Goal: Task Accomplishment & Management: Use online tool/utility

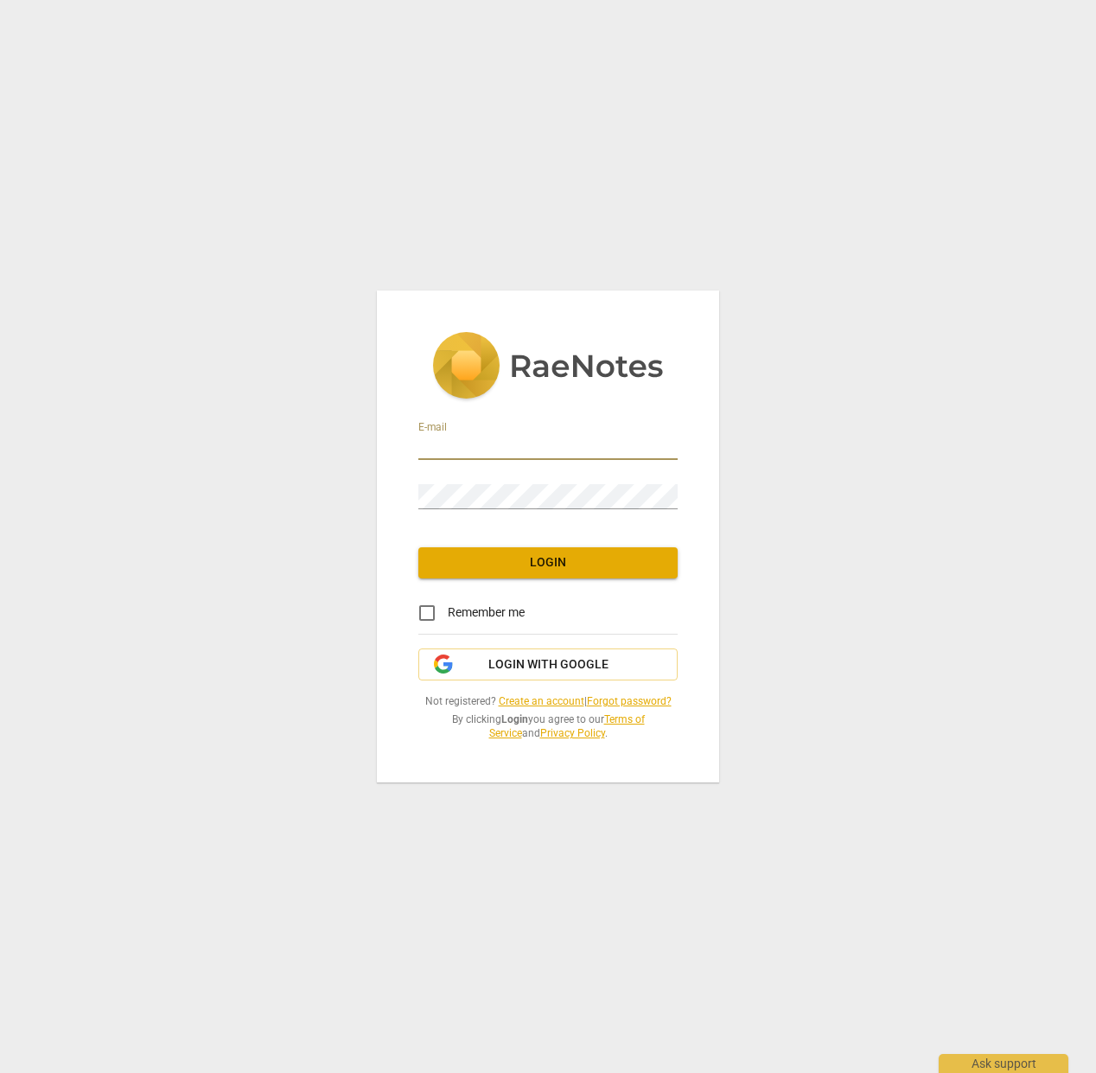
type input "[EMAIL_ADDRESS][DOMAIN_NAME]"
click at [533, 569] on span "Login" at bounding box center [548, 562] width 232 height 17
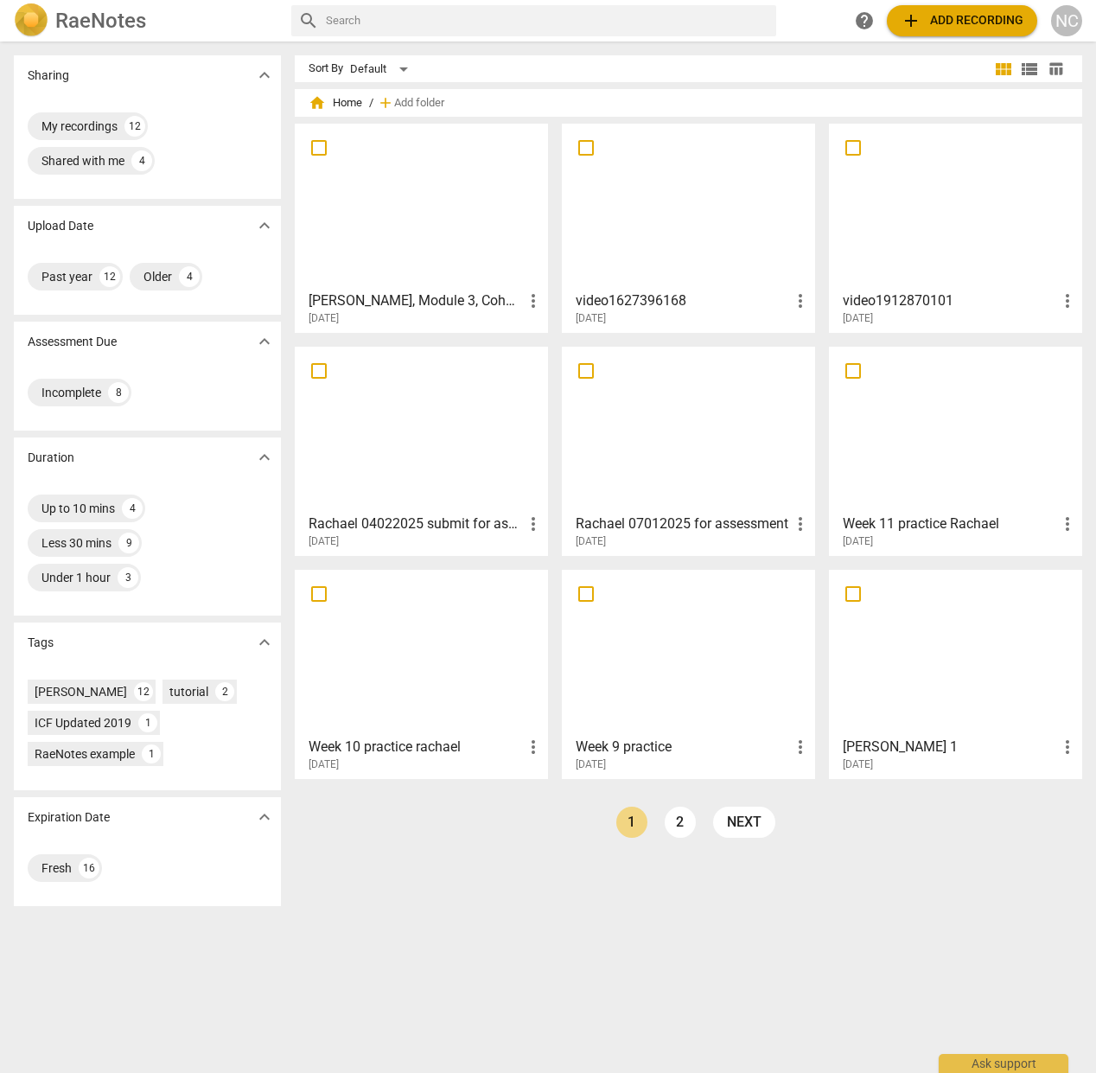
click at [407, 232] on div at bounding box center [421, 206] width 241 height 153
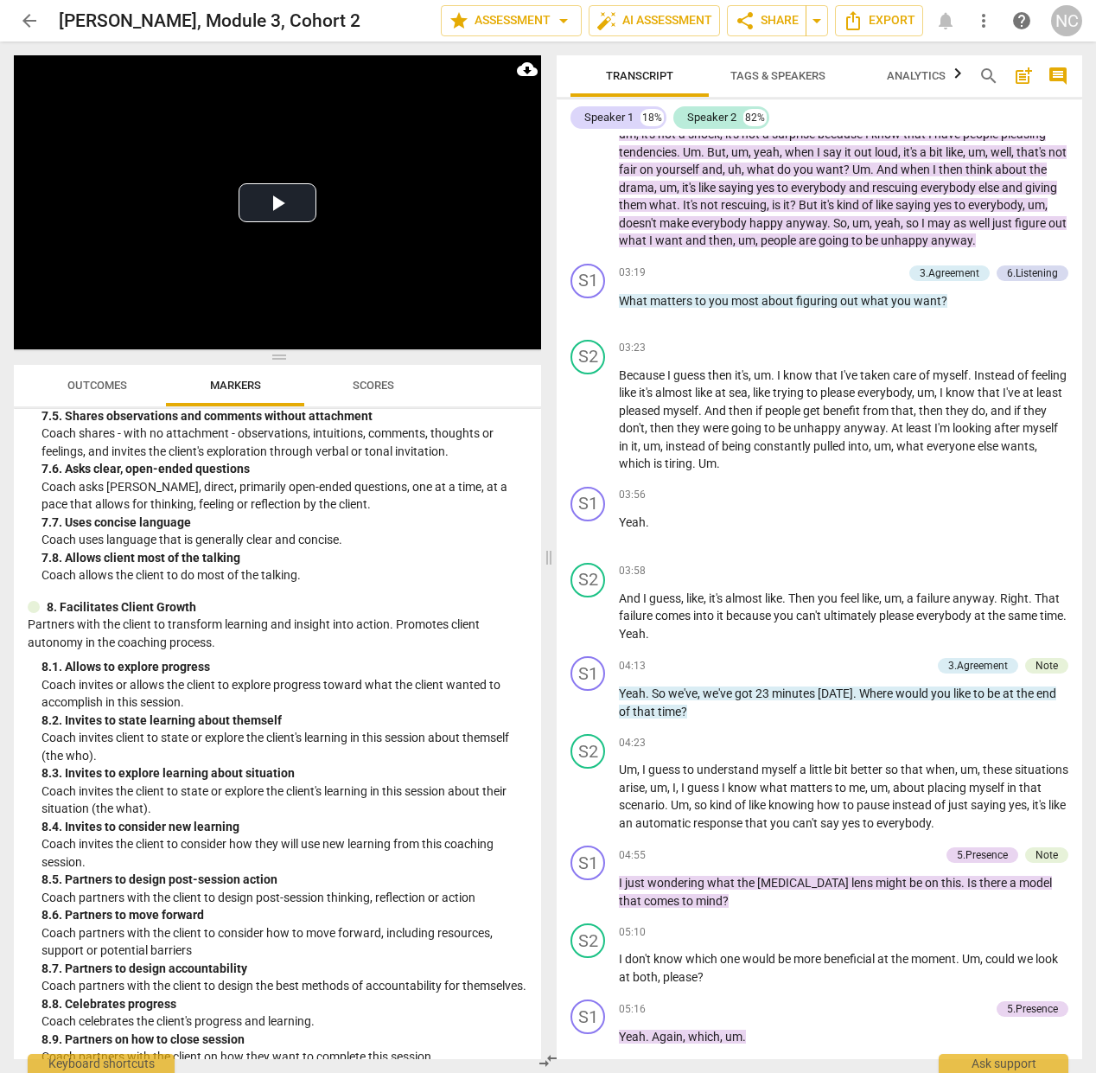
scroll to position [4314, 0]
click at [27, 21] on span "arrow_back" at bounding box center [29, 20] width 21 height 21
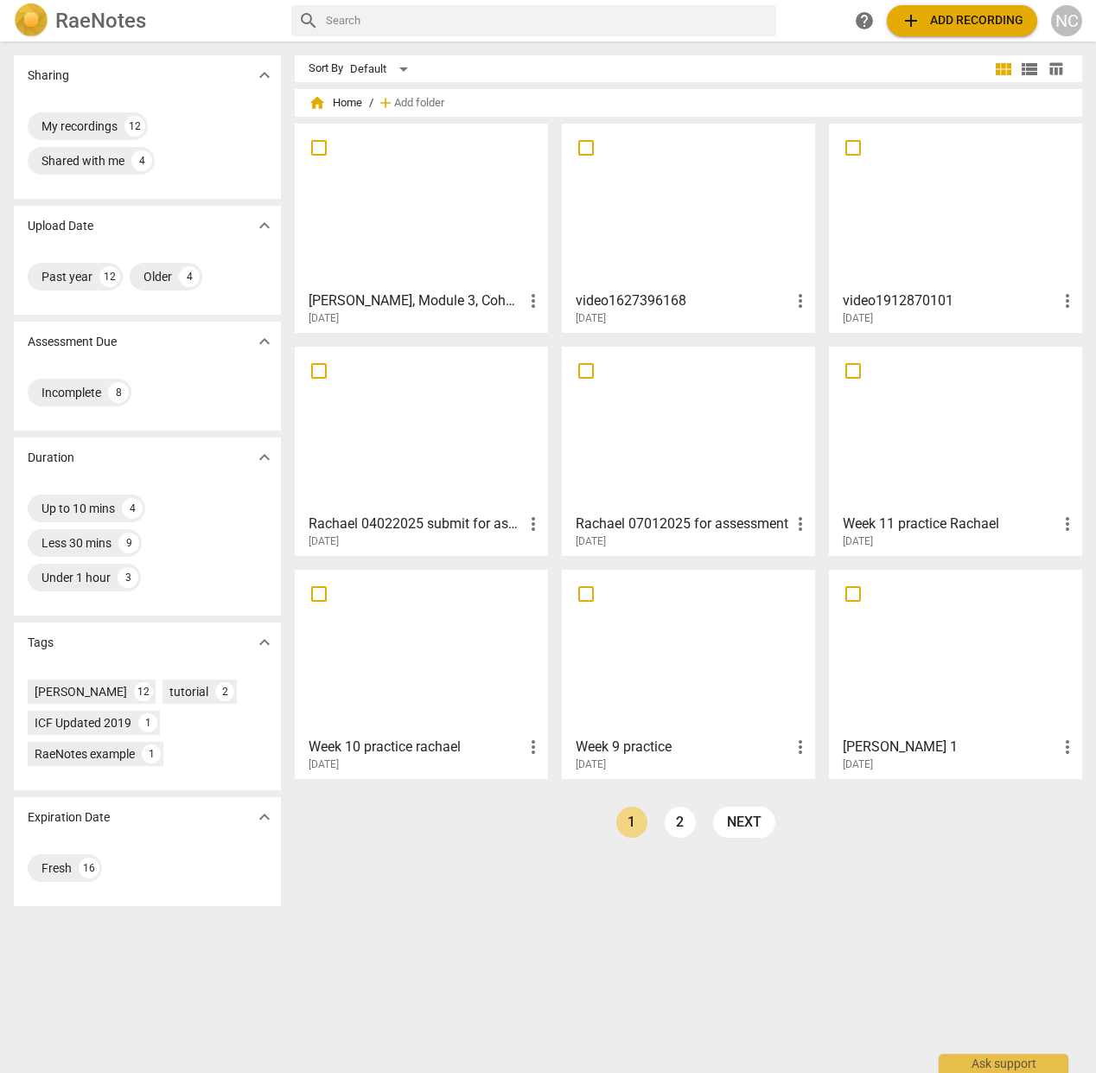
drag, startPoint x: 587, startPoint y: 146, endPoint x: 642, endPoint y: 153, distance: 54.9
click at [587, 146] on input "checkbox" at bounding box center [586, 147] width 36 height 21
checkbox input "false"
click at [852, 148] on input "checkbox" at bounding box center [853, 147] width 36 height 21
checkbox input "false"
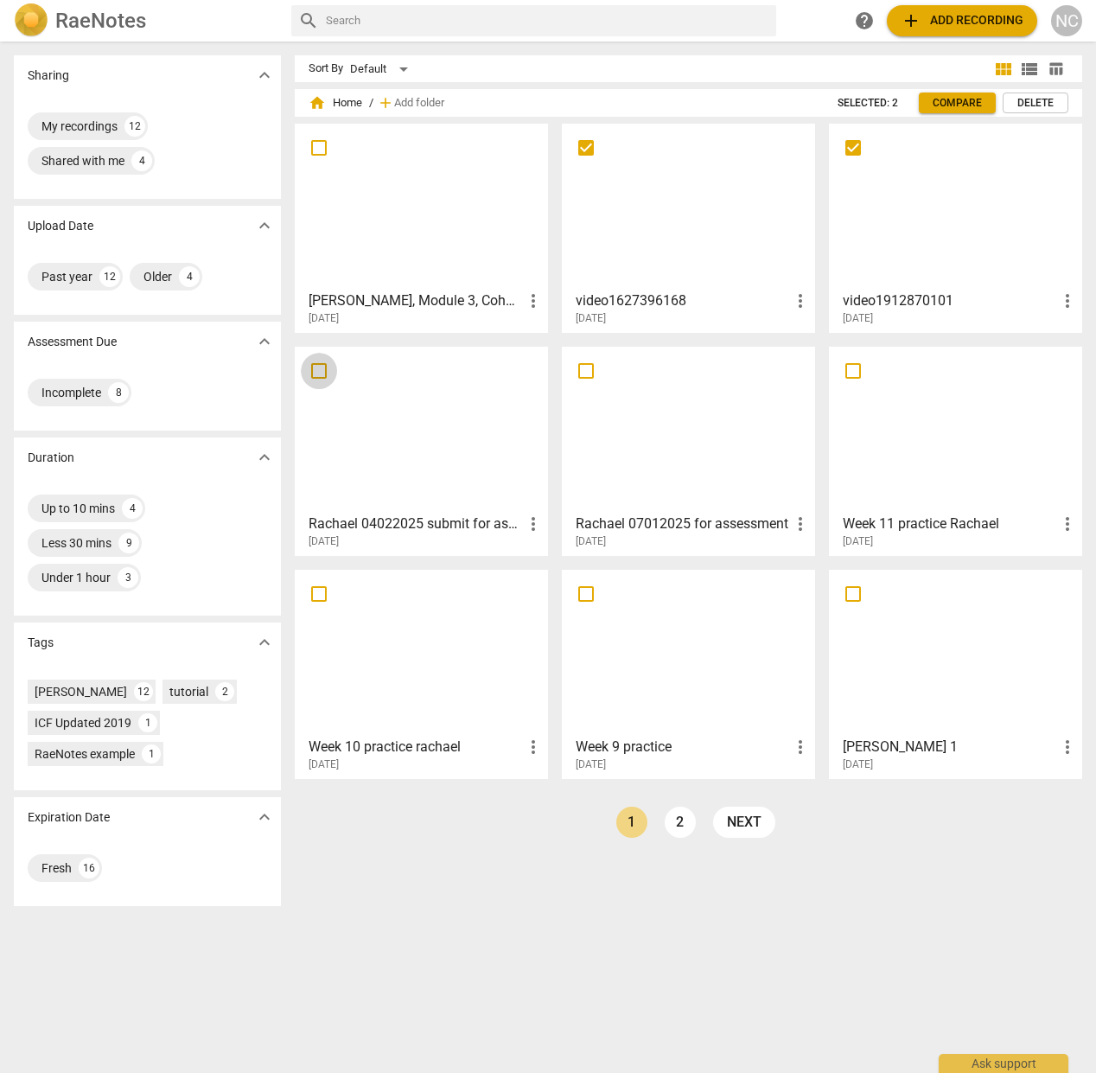
click at [319, 373] on input "checkbox" at bounding box center [319, 371] width 36 height 21
checkbox input "false"
click at [584, 372] on input "checkbox" at bounding box center [586, 371] width 36 height 21
checkbox input "false"
click at [849, 373] on input "checkbox" at bounding box center [853, 371] width 36 height 21
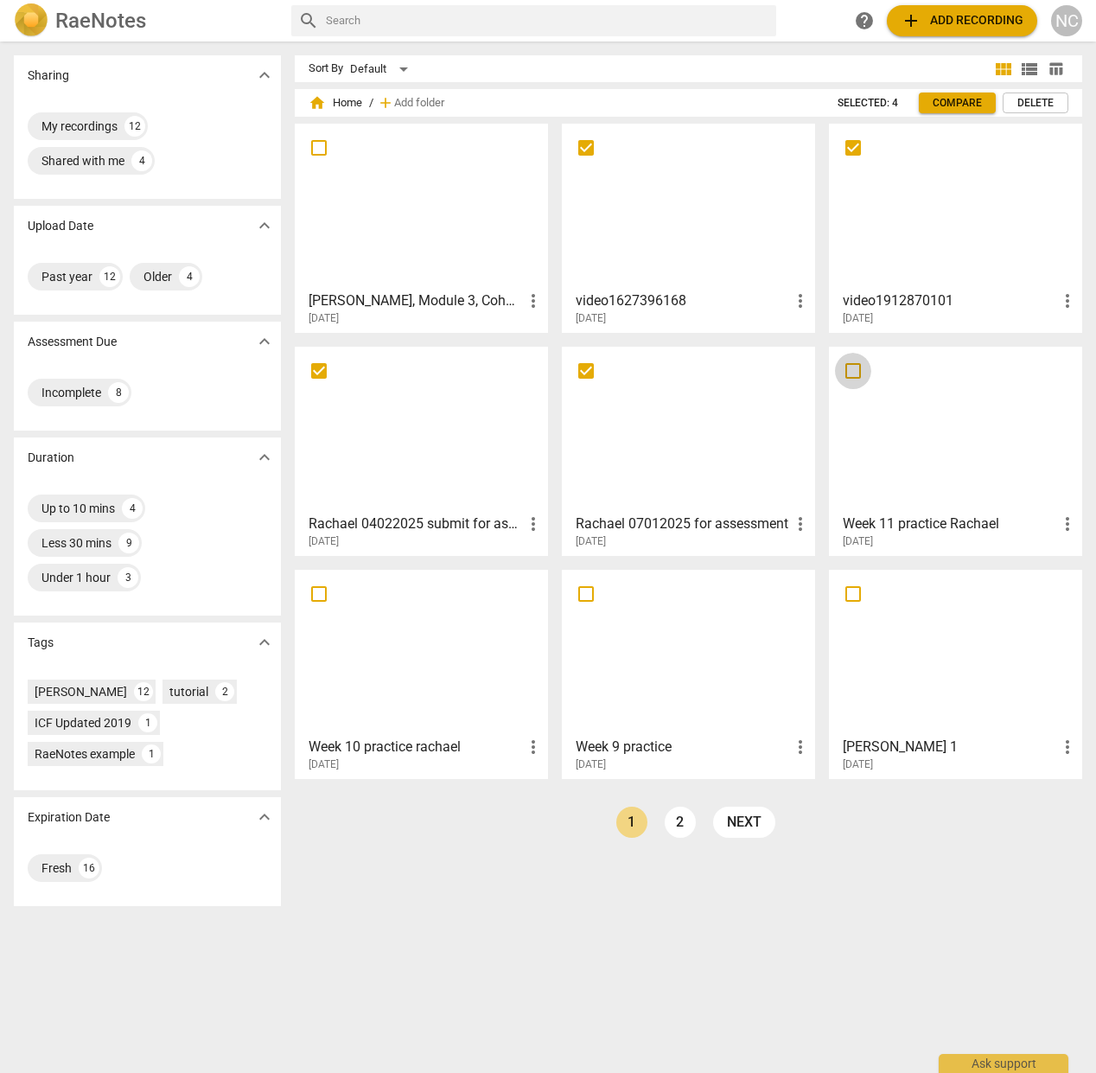
checkbox input "false"
drag, startPoint x: 851, startPoint y: 593, endPoint x: 730, endPoint y: 603, distance: 121.4
click at [851, 593] on input "checkbox" at bounding box center [853, 594] width 36 height 21
checkbox input "false"
click at [580, 595] on input "checkbox" at bounding box center [586, 594] width 36 height 21
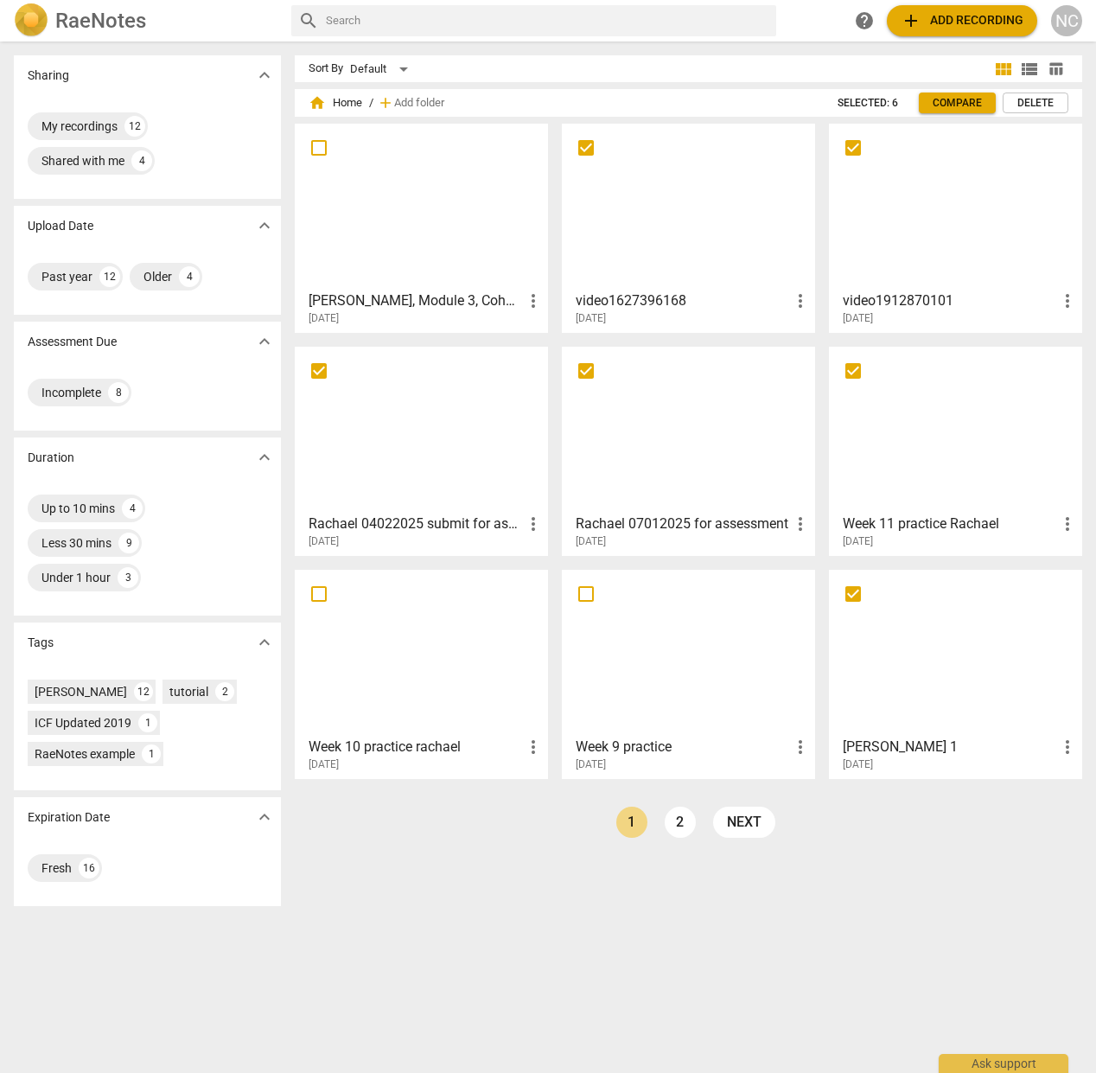
checkbox input "false"
click at [317, 594] on input "checkbox" at bounding box center [319, 594] width 36 height 21
checkbox input "false"
click at [1039, 102] on span "Delete" at bounding box center [1036, 103] width 36 height 15
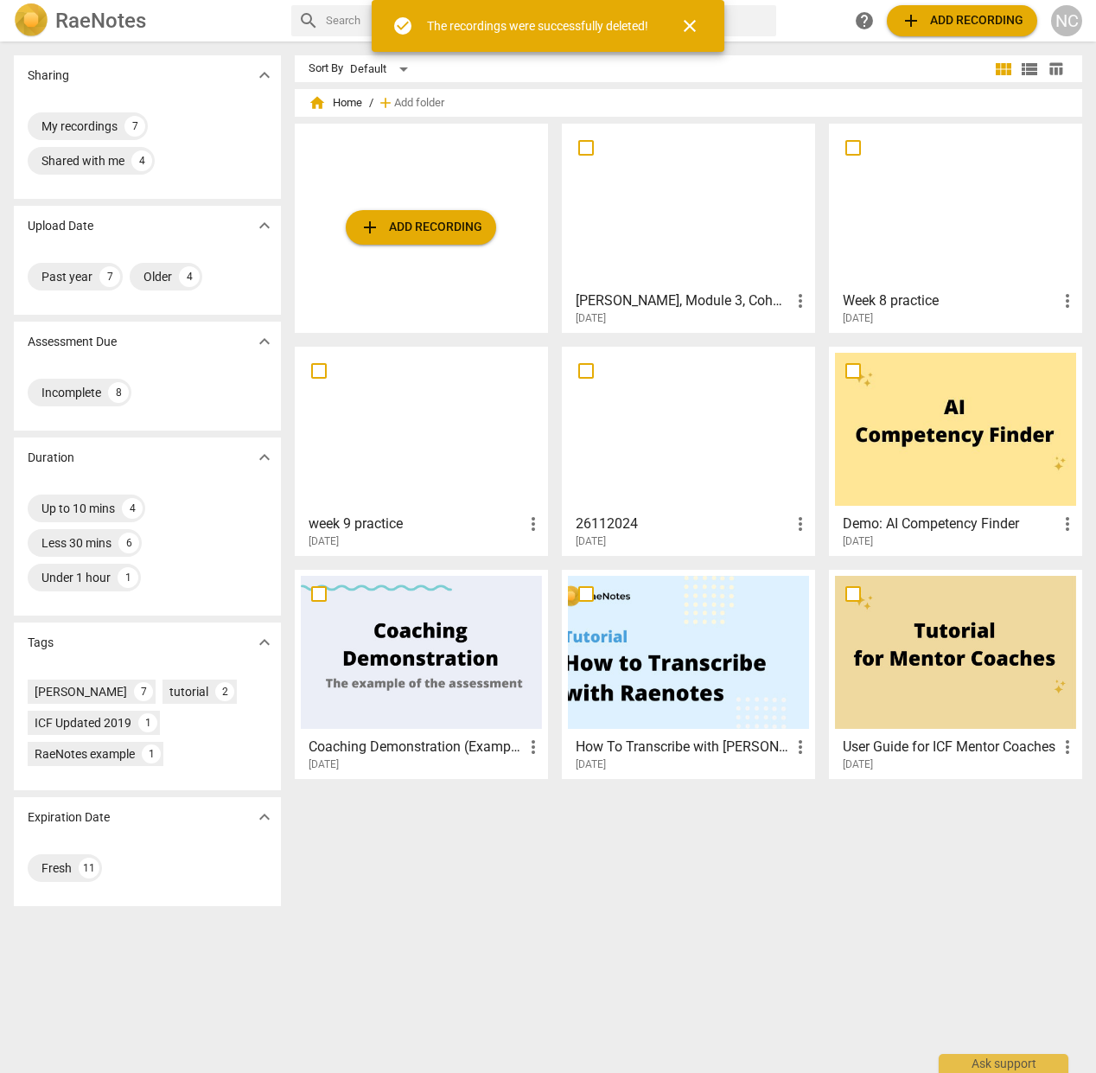
drag, startPoint x: 585, startPoint y: 371, endPoint x: 486, endPoint y: 376, distance: 99.6
click at [584, 371] on input "checkbox" at bounding box center [586, 371] width 36 height 21
checkbox input "false"
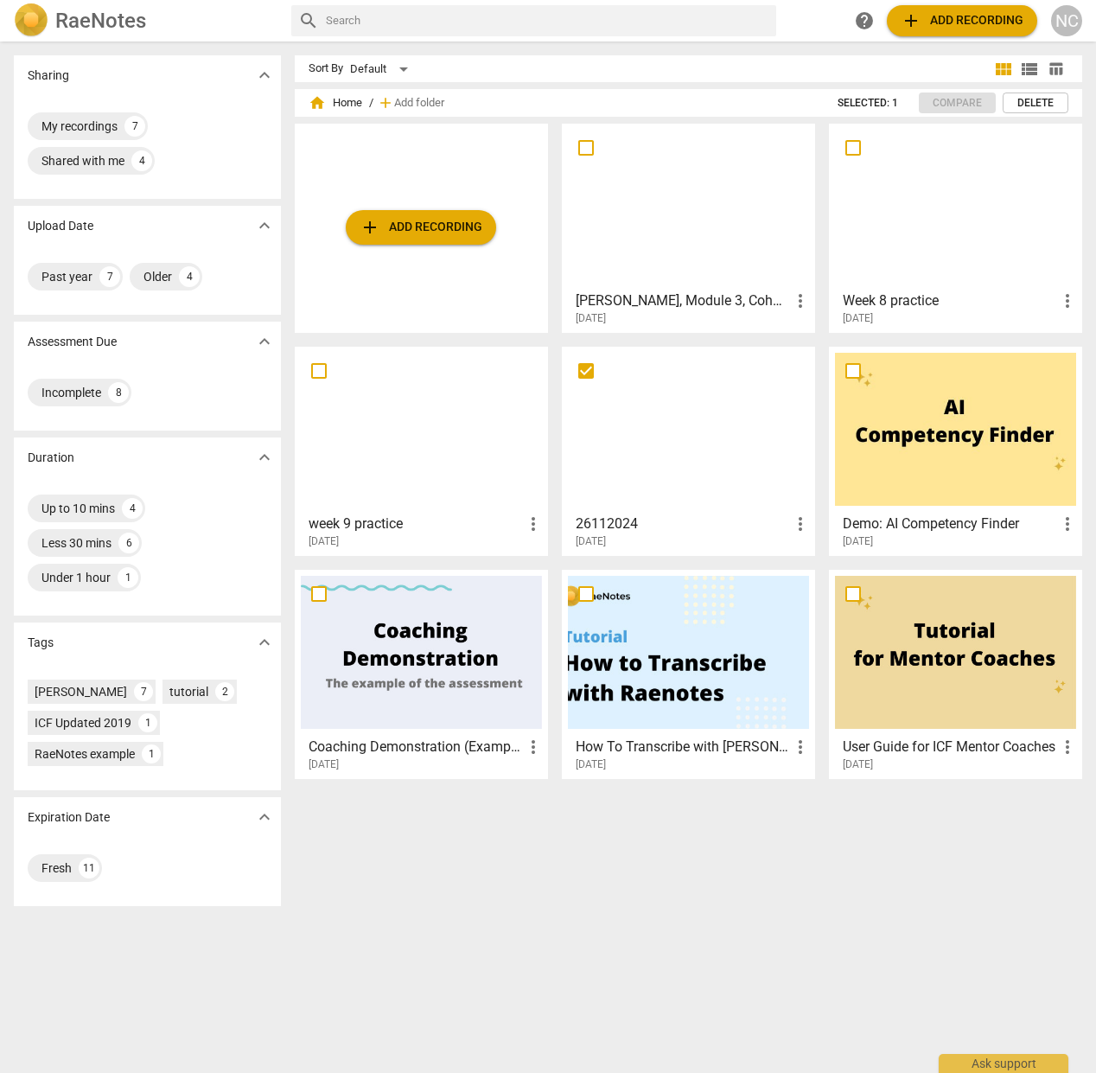
click at [319, 371] on input "checkbox" at bounding box center [319, 371] width 36 height 21
checkbox input "false"
click at [849, 149] on input "checkbox" at bounding box center [853, 147] width 36 height 21
checkbox input "false"
click at [1032, 103] on span "Delete" at bounding box center [1036, 103] width 36 height 15
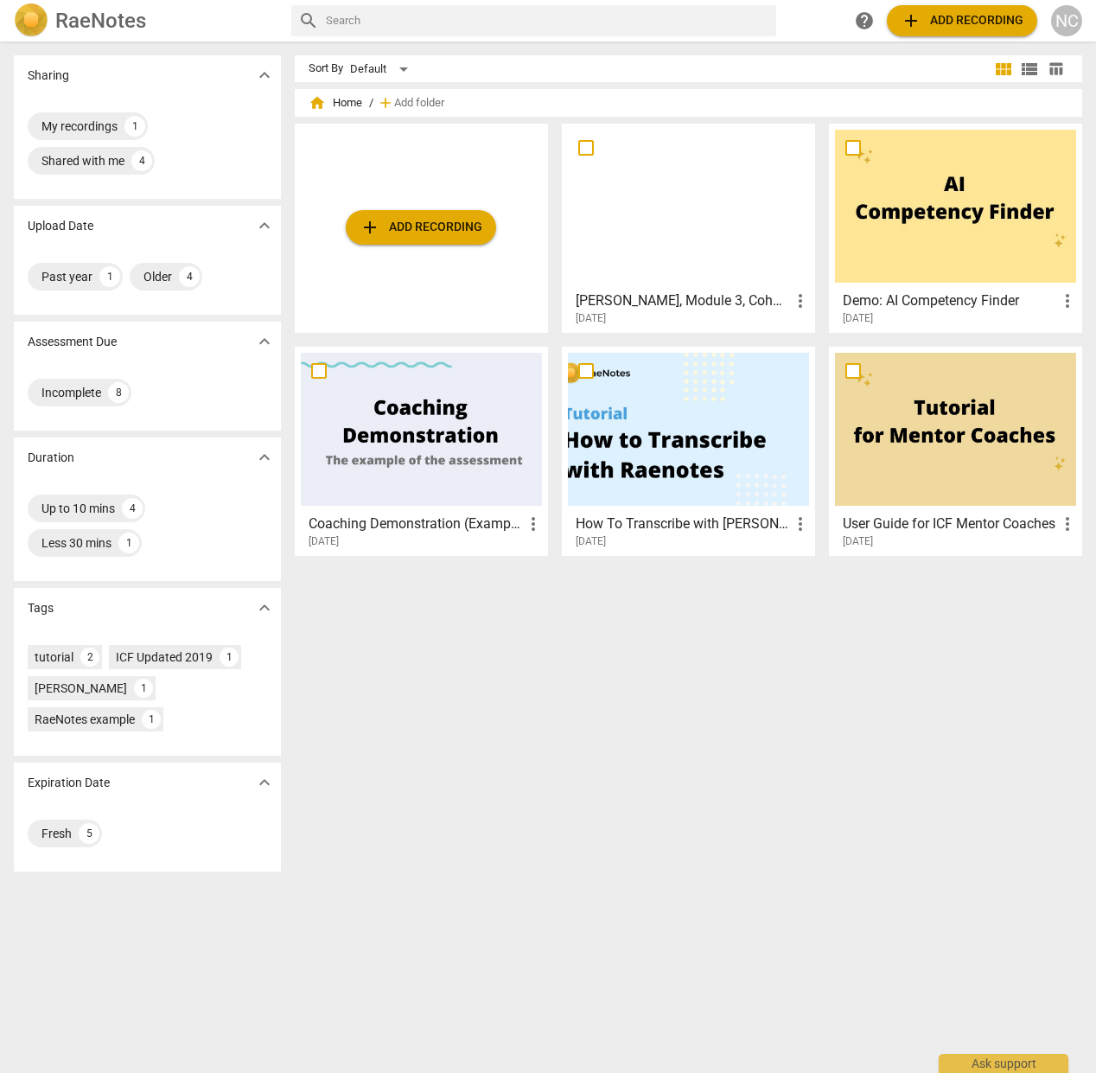
click at [682, 214] on div at bounding box center [688, 206] width 241 height 153
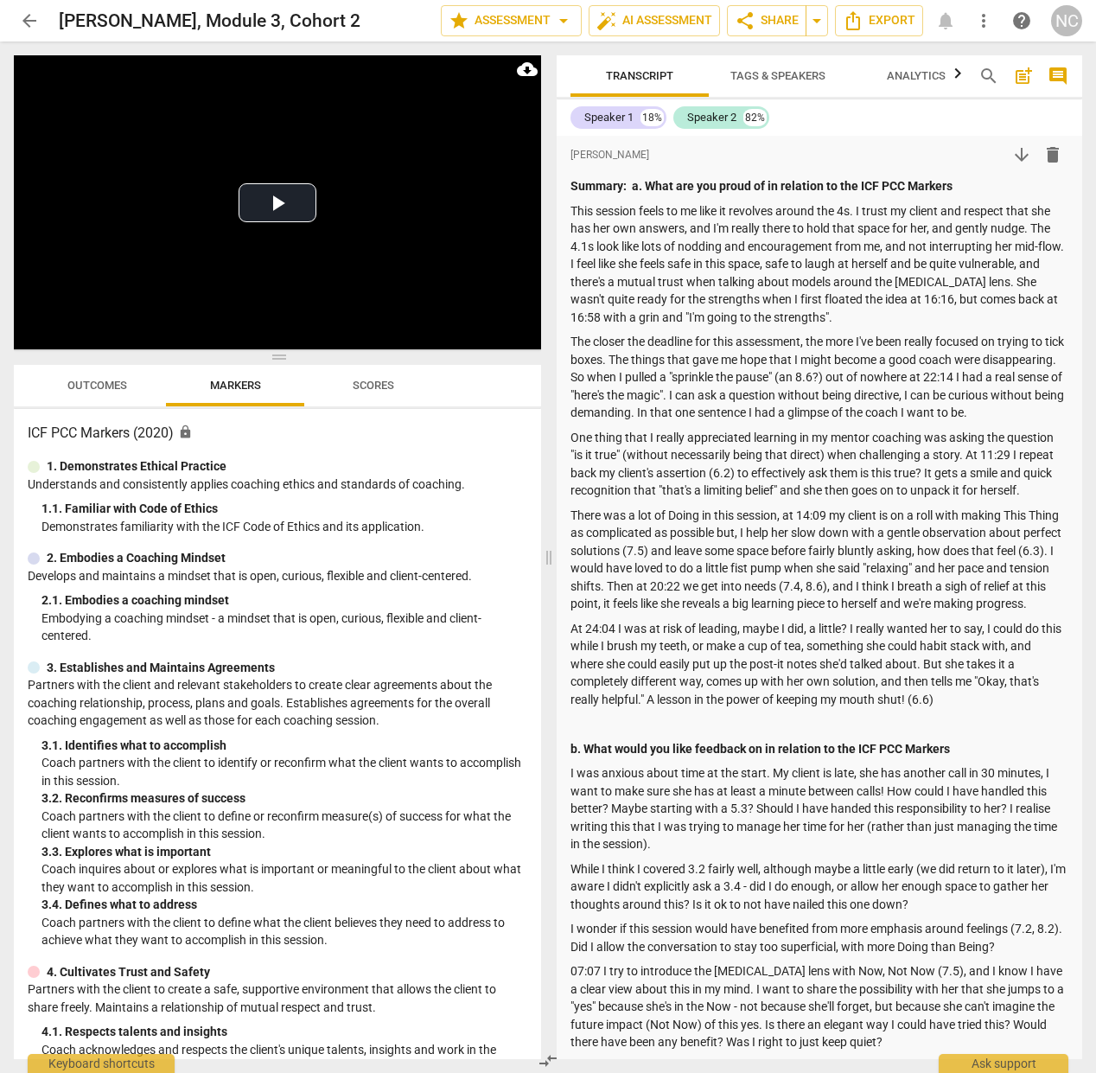
click at [31, 16] on span "arrow_back" at bounding box center [29, 20] width 21 height 21
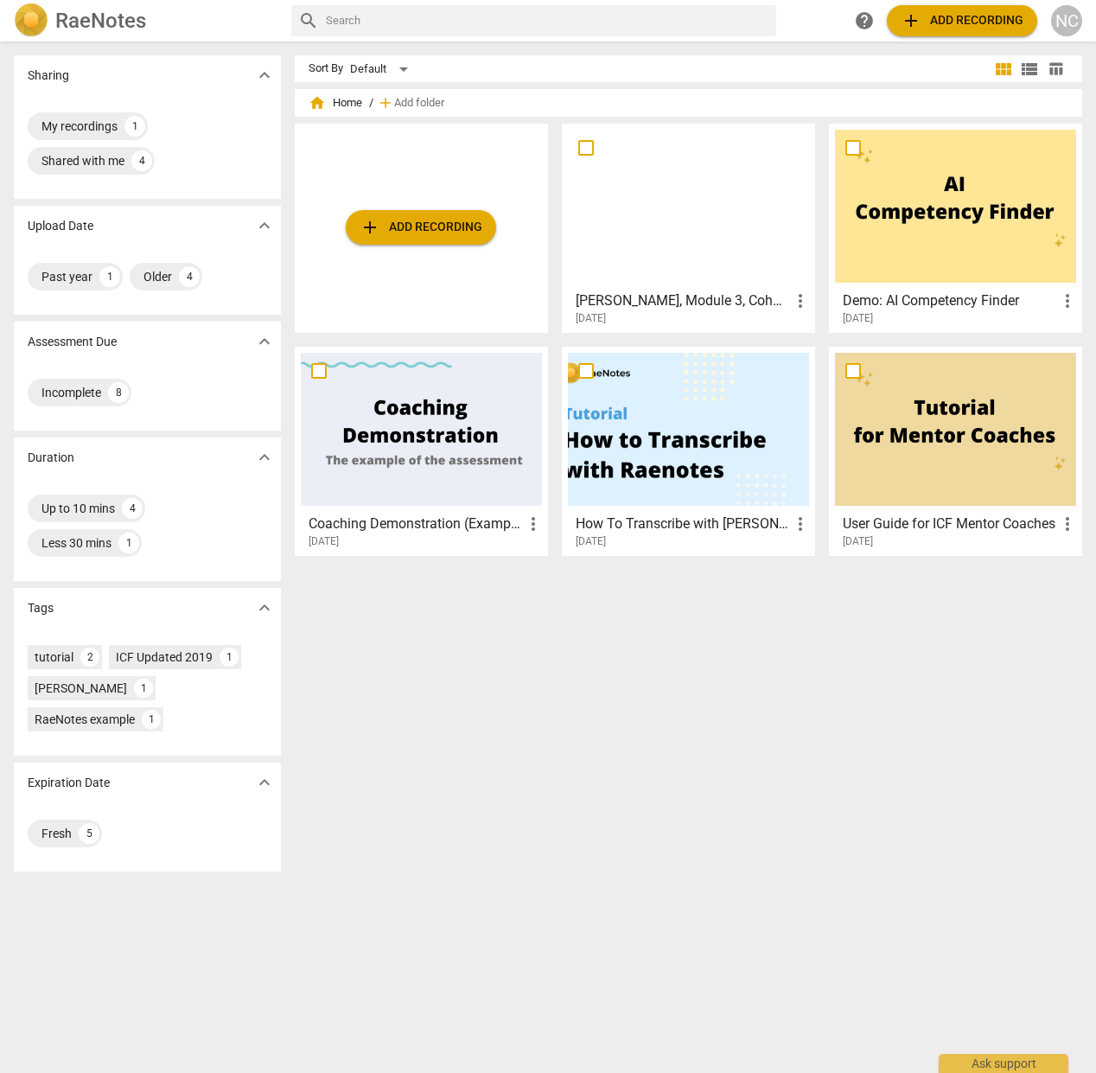
click at [862, 26] on span "help" at bounding box center [864, 20] width 21 height 21
click at [393, 231] on span "add Add recording" at bounding box center [421, 227] width 123 height 21
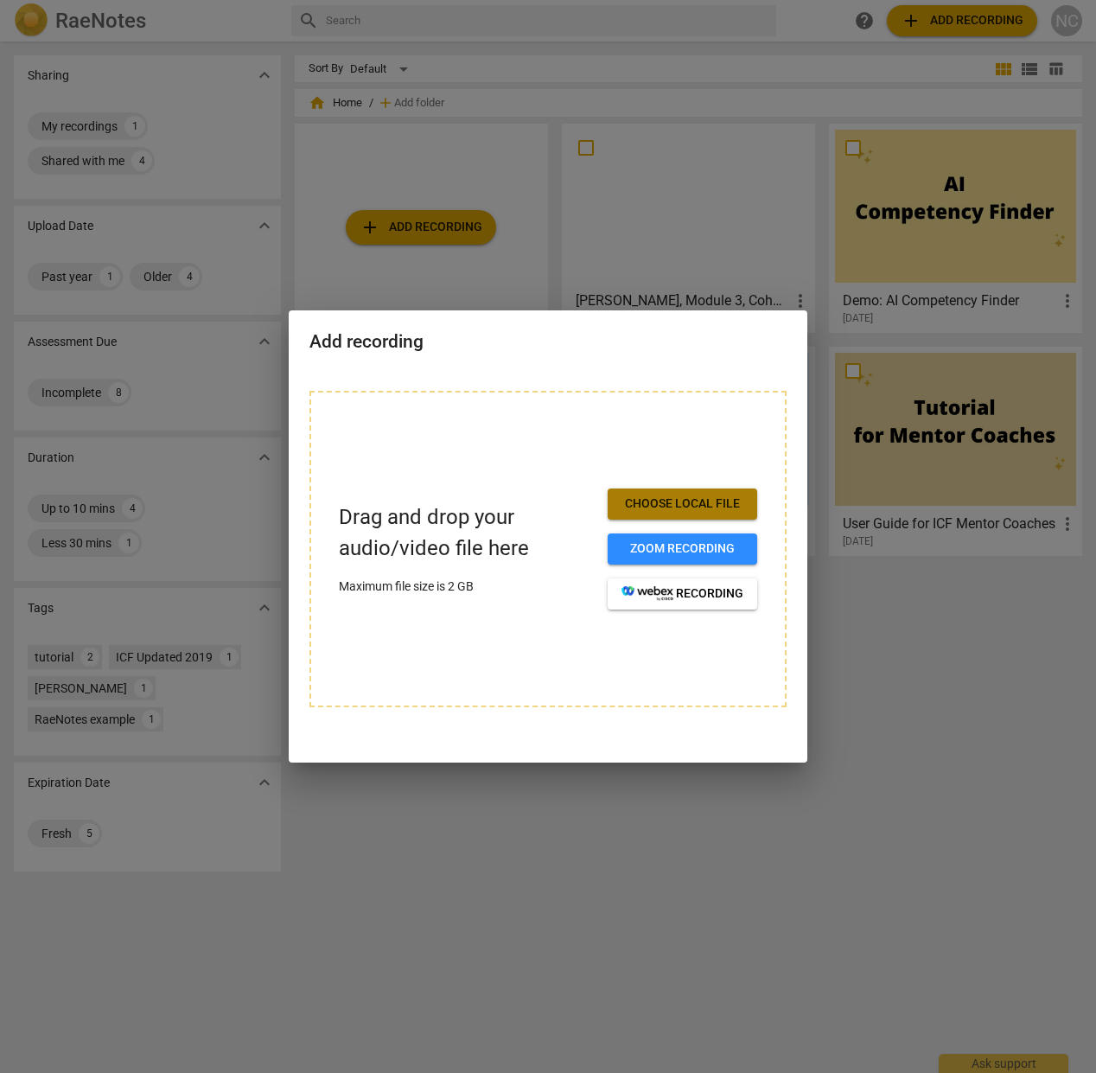
click at [681, 504] on span "Choose local file" at bounding box center [683, 503] width 122 height 17
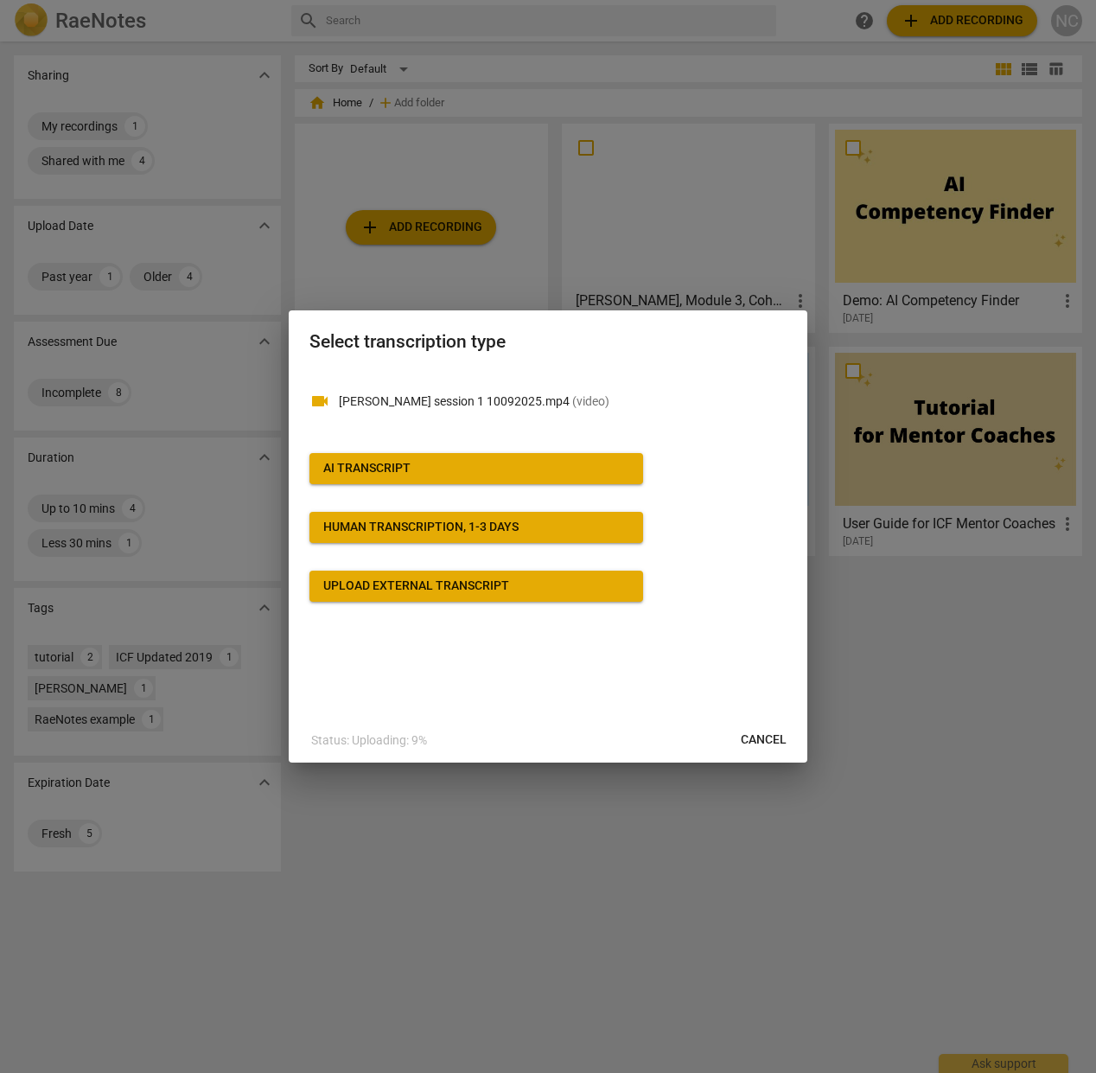
click at [380, 463] on div "AI Transcript" at bounding box center [366, 468] width 87 height 17
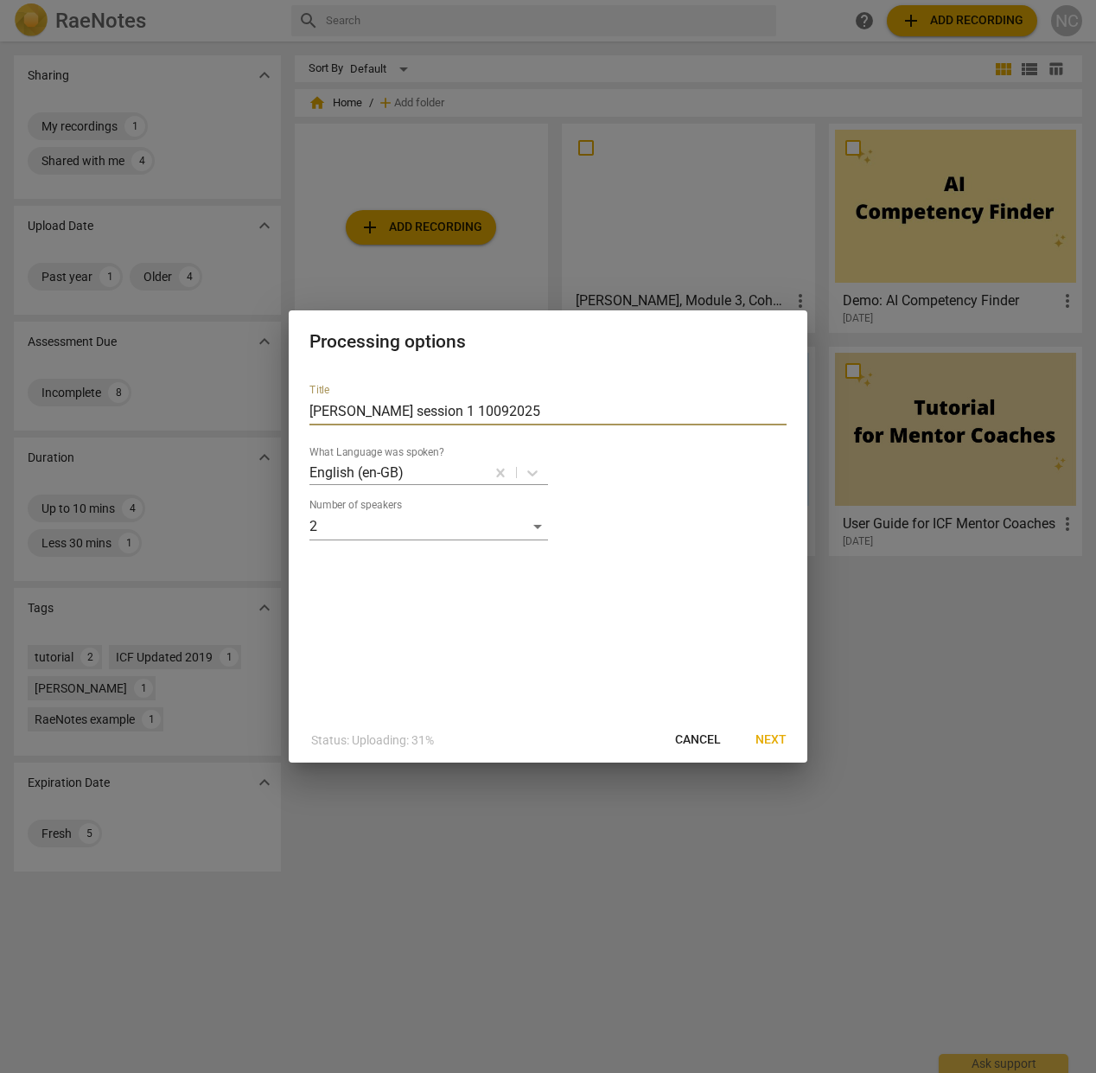
drag, startPoint x: 353, startPoint y: 406, endPoint x: 374, endPoint y: 447, distance: 46.0
click at [353, 406] on input "Natalie session 1 10092025" at bounding box center [548, 412] width 477 height 28
type input "NatalieS session 1 10092025"
click at [771, 738] on span "Next" at bounding box center [771, 739] width 31 height 17
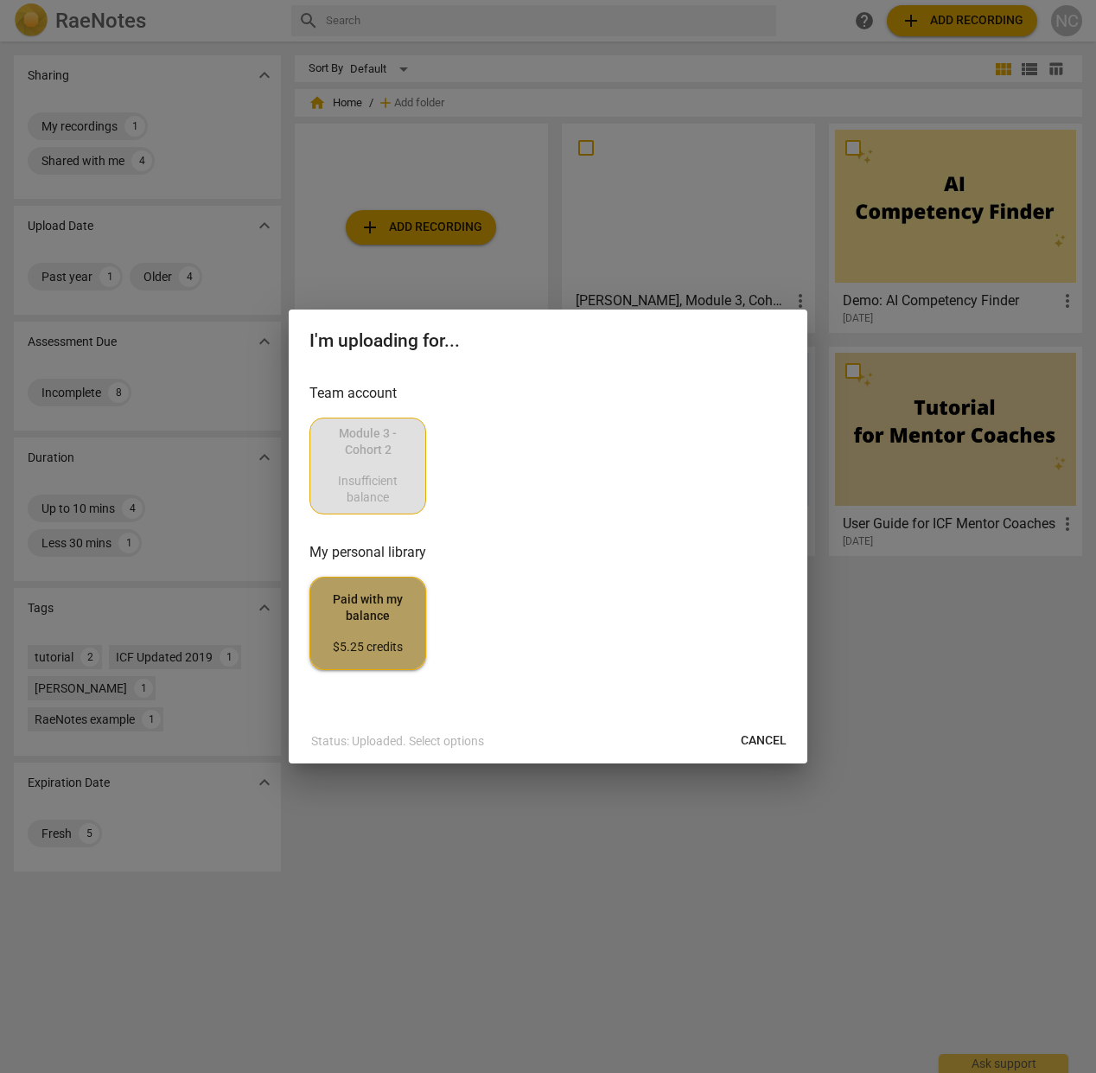
click at [380, 623] on span "Paid with my balance $5.25 credits" at bounding box center [367, 623] width 87 height 65
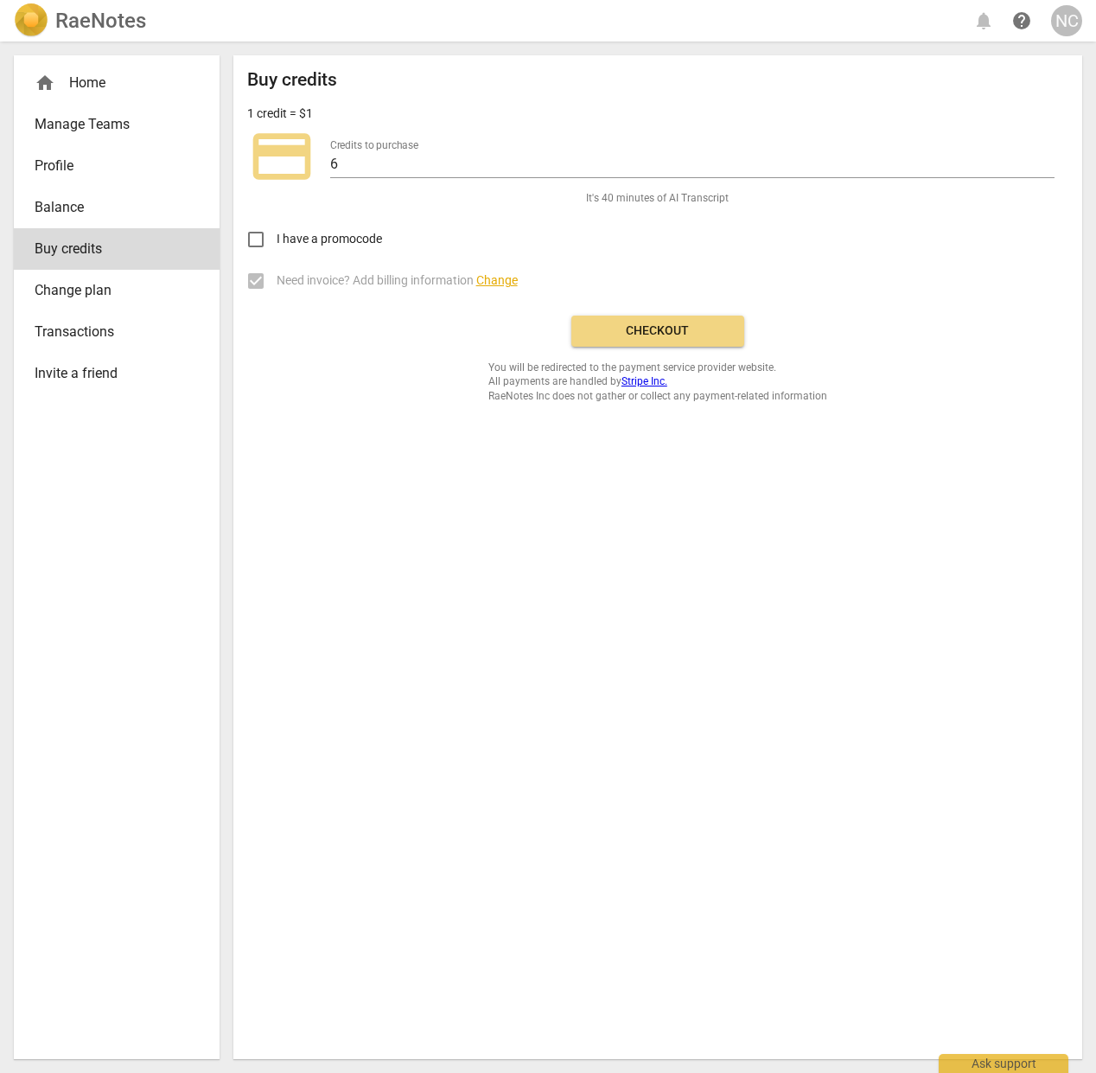
click at [43, 84] on span "home" at bounding box center [45, 83] width 21 height 21
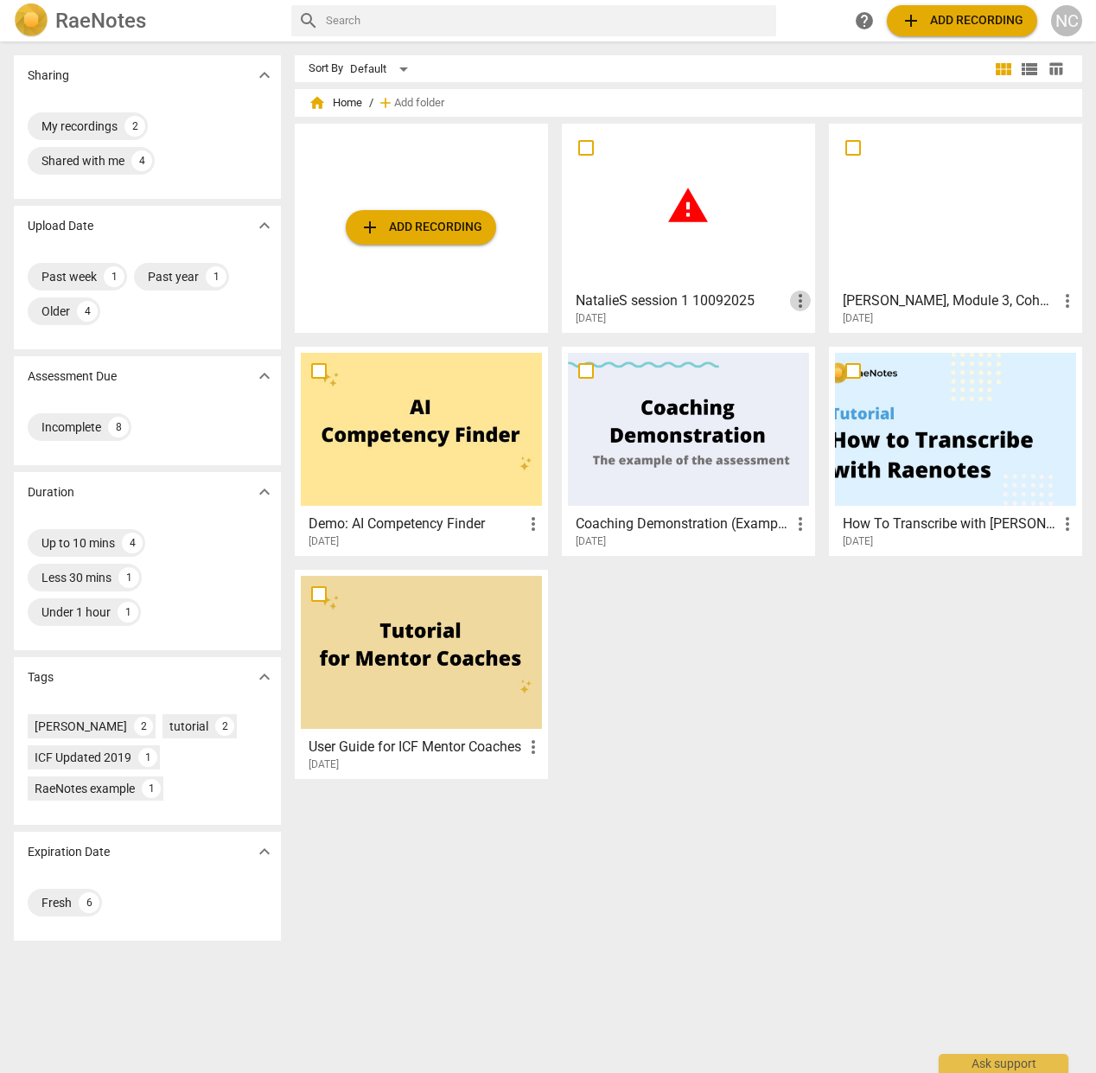
click at [793, 297] on span "more_vert" at bounding box center [800, 301] width 21 height 21
click at [807, 345] on li "Delete" at bounding box center [819, 343] width 66 height 42
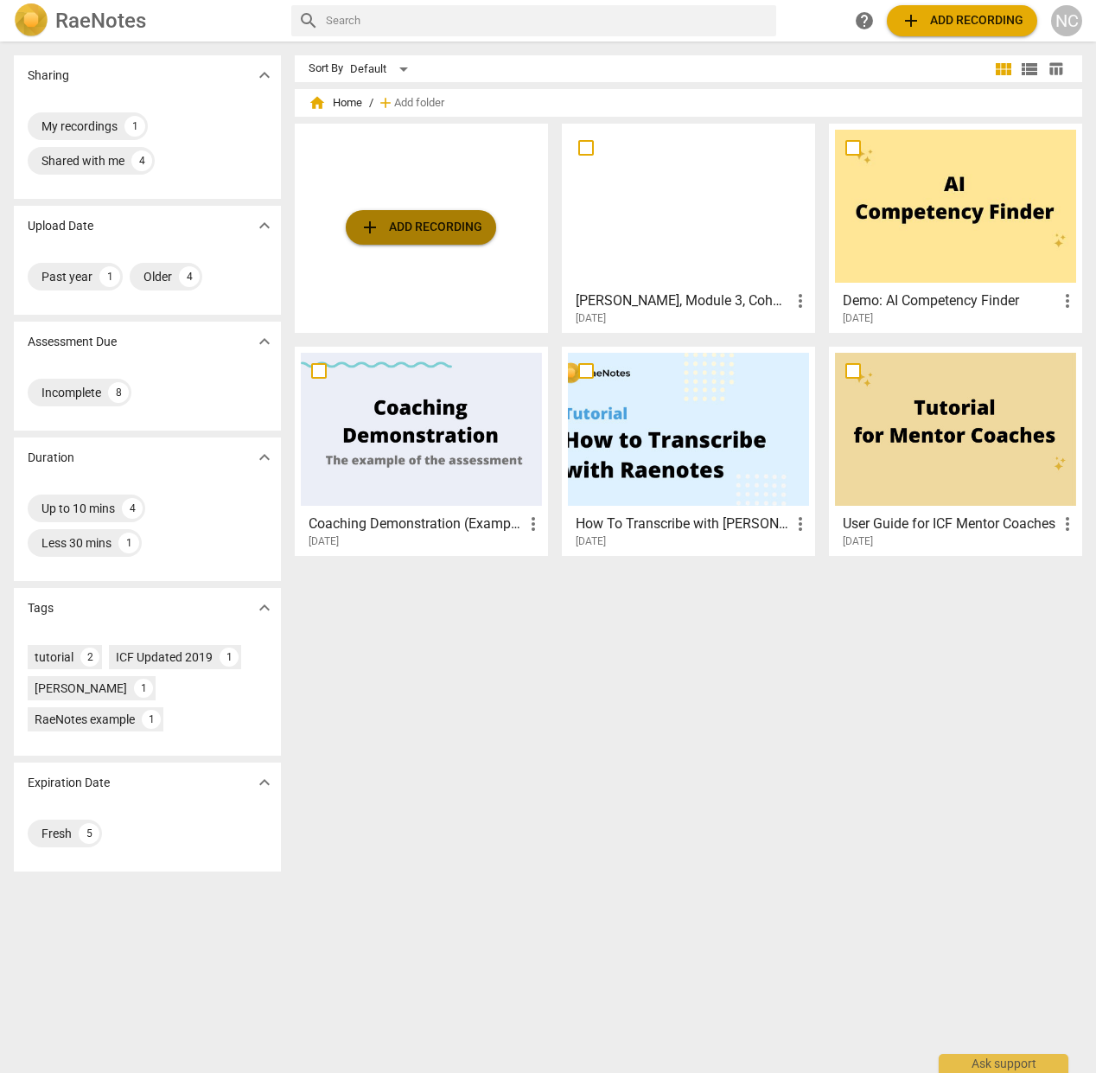
click at [438, 225] on span "add Add recording" at bounding box center [421, 227] width 123 height 21
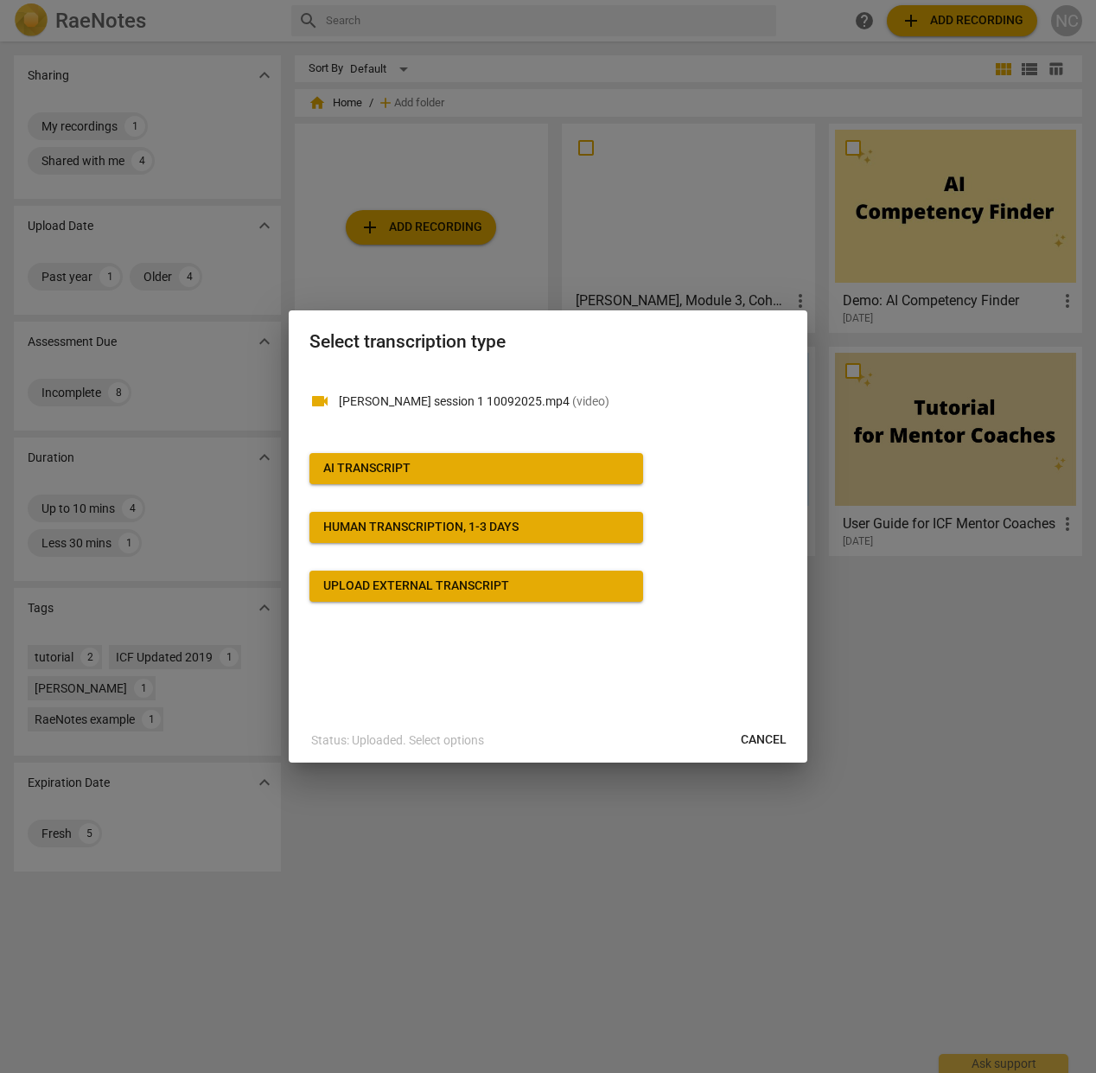
click at [459, 466] on span "AI Transcript" at bounding box center [476, 468] width 306 height 17
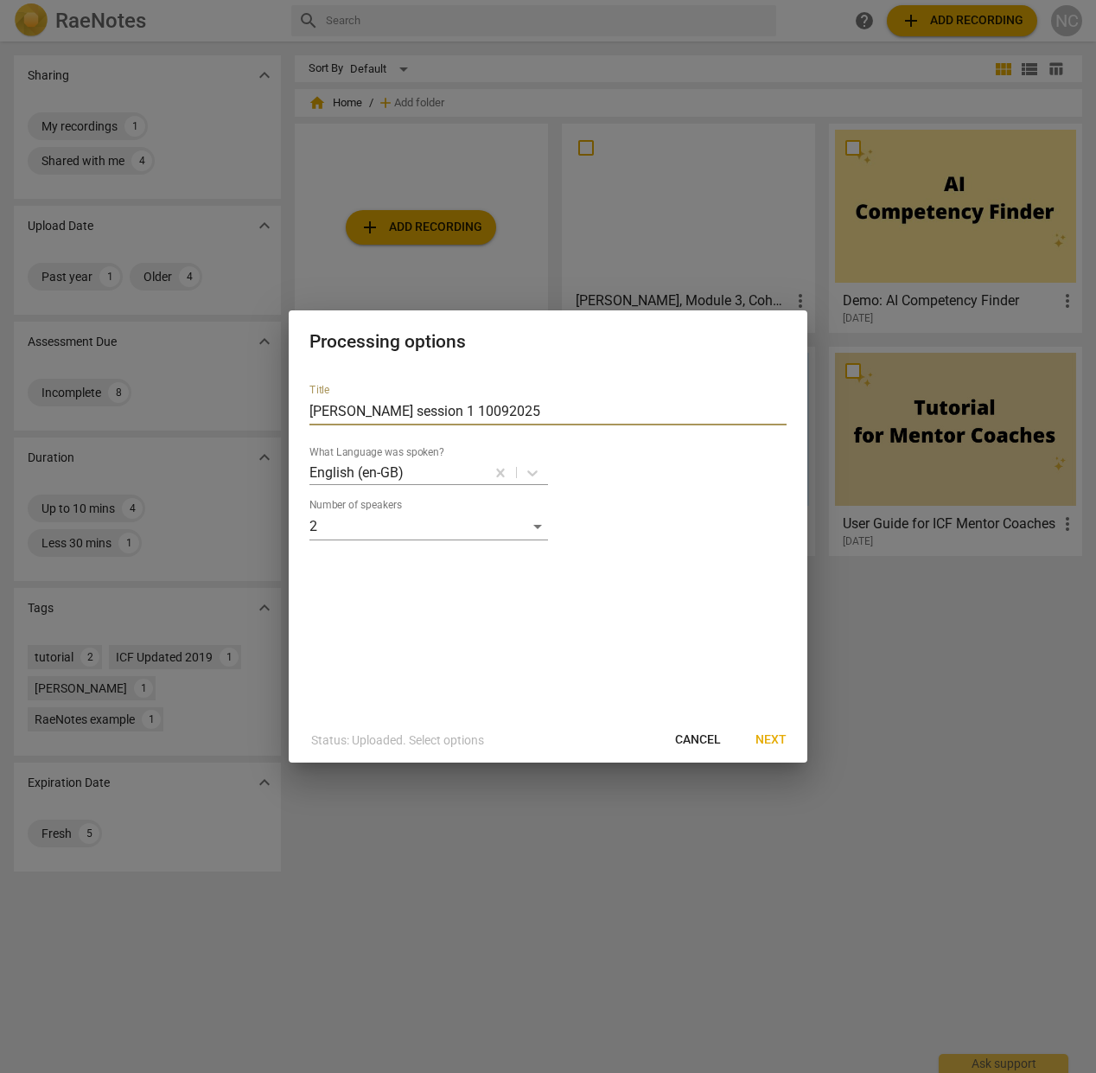
click at [353, 404] on input "Natalie session 1 10092025" at bounding box center [548, 412] width 477 height 28
type input "NatalieS session 1 10092025"
click at [771, 736] on span "Next" at bounding box center [771, 739] width 31 height 17
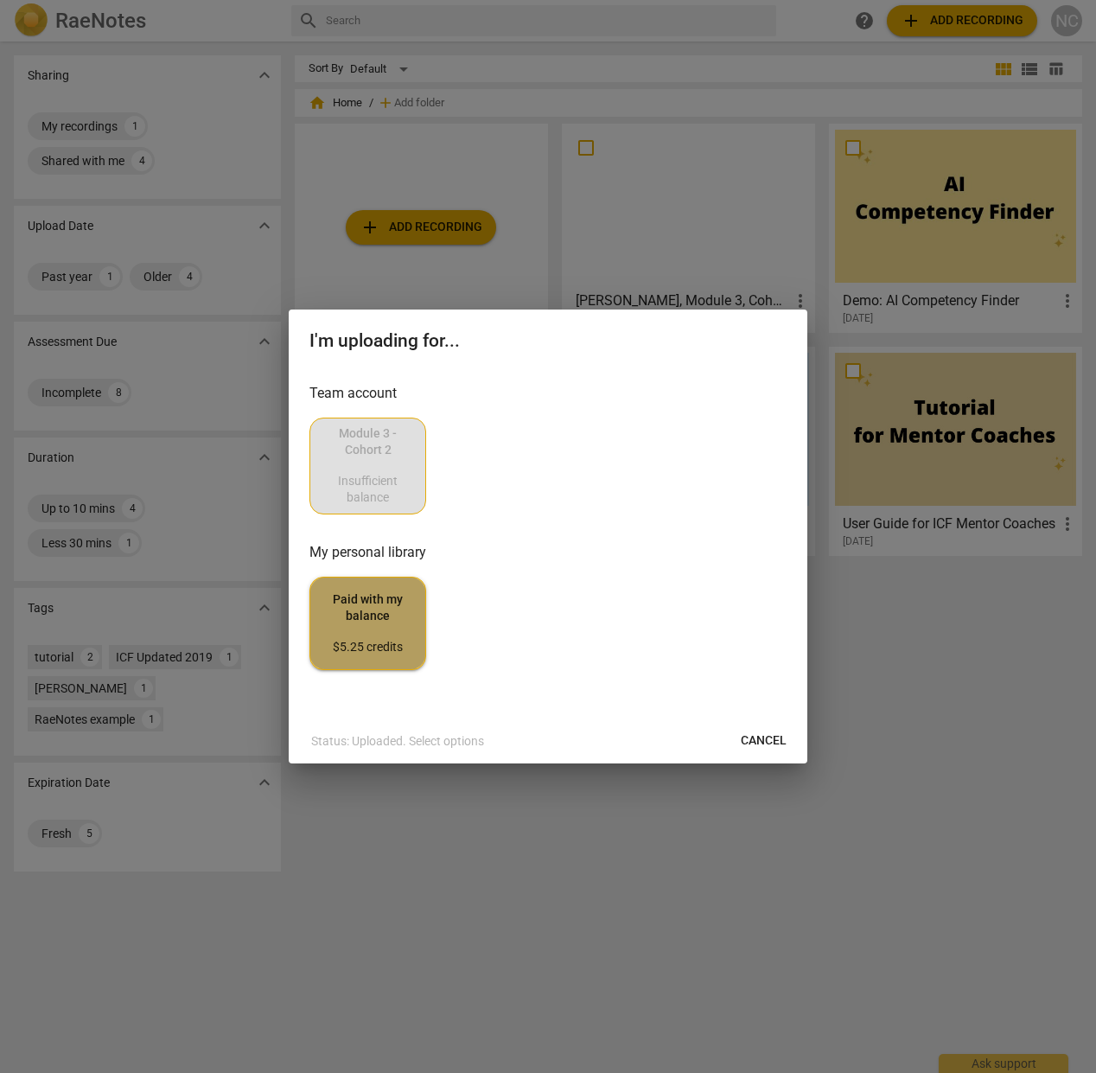
click at [382, 639] on div "$5.25 credits" at bounding box center [367, 647] width 87 height 17
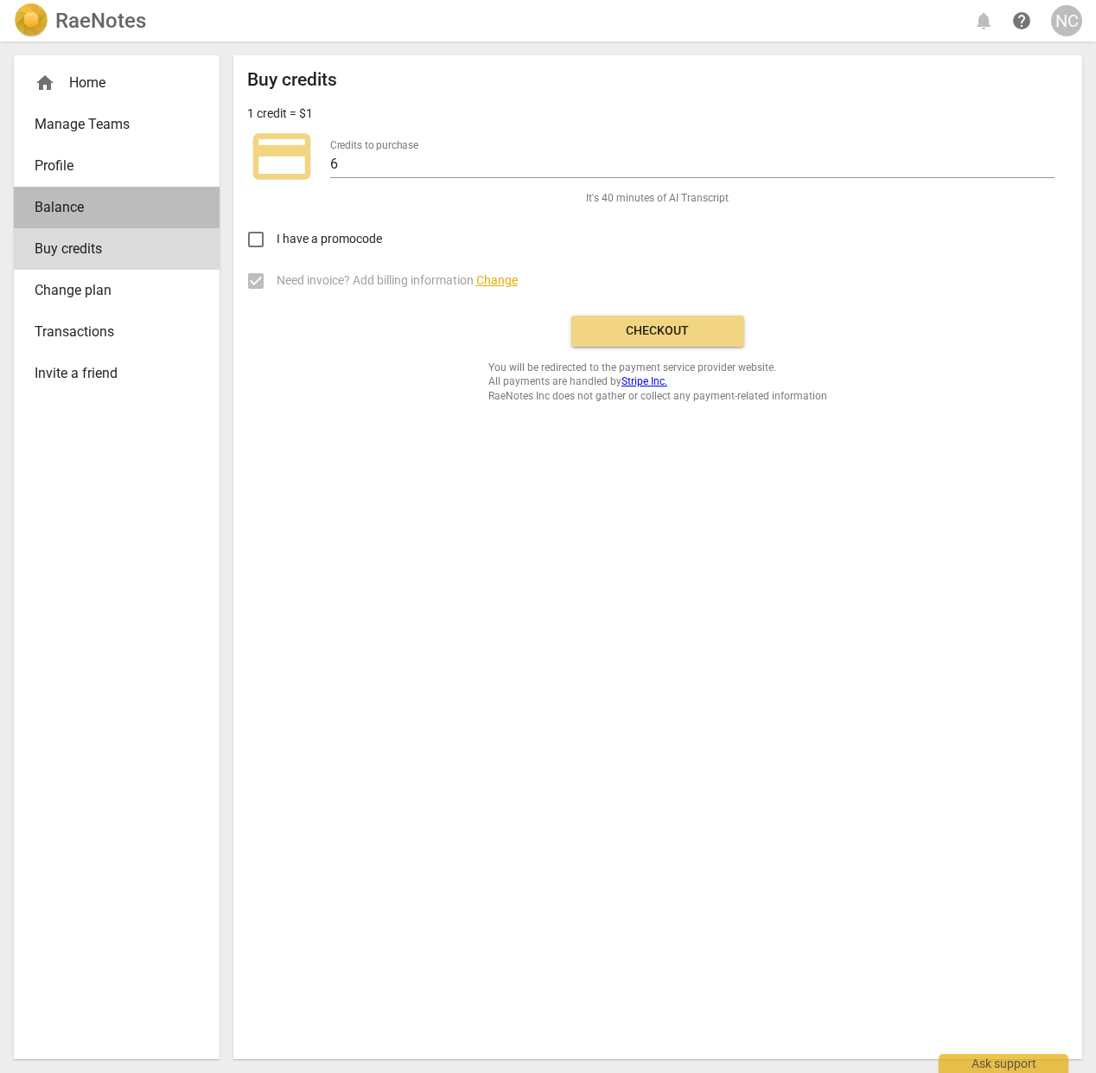
click at [70, 204] on span "Balance" at bounding box center [110, 207] width 150 height 21
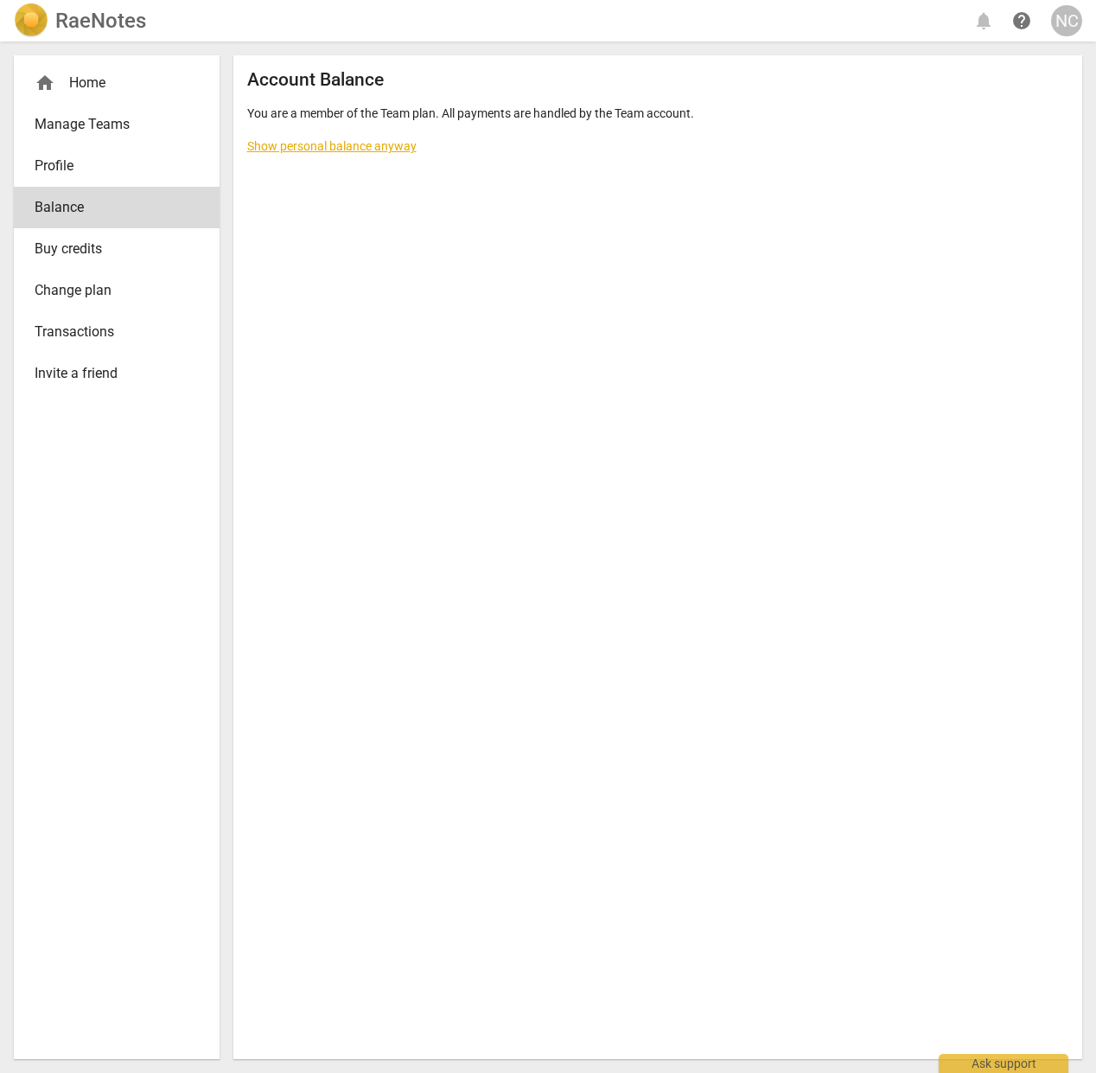
click at [299, 141] on link "Show personal balance anyway" at bounding box center [331, 146] width 169 height 14
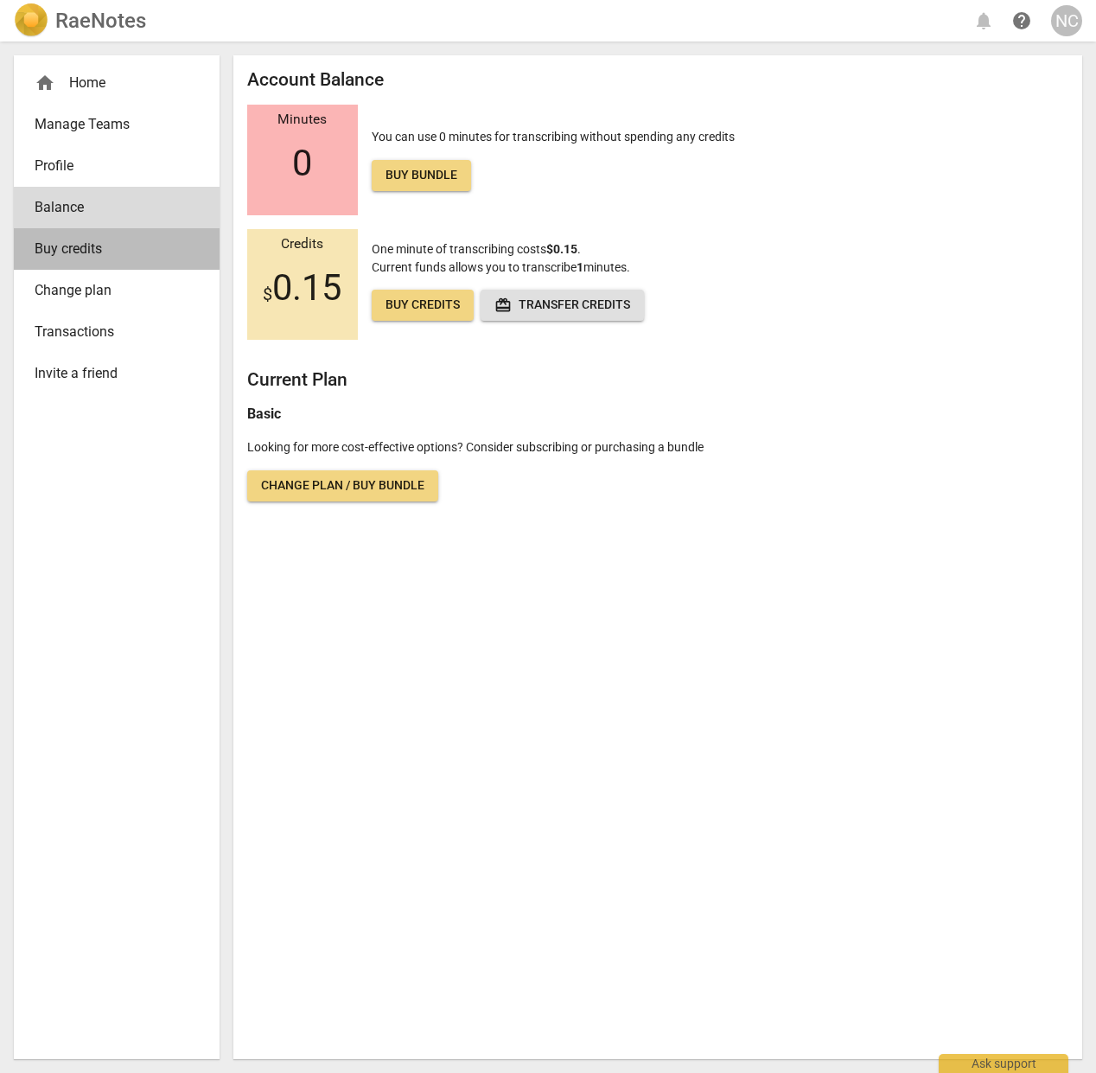
click at [75, 242] on span "Buy credits" at bounding box center [110, 249] width 150 height 21
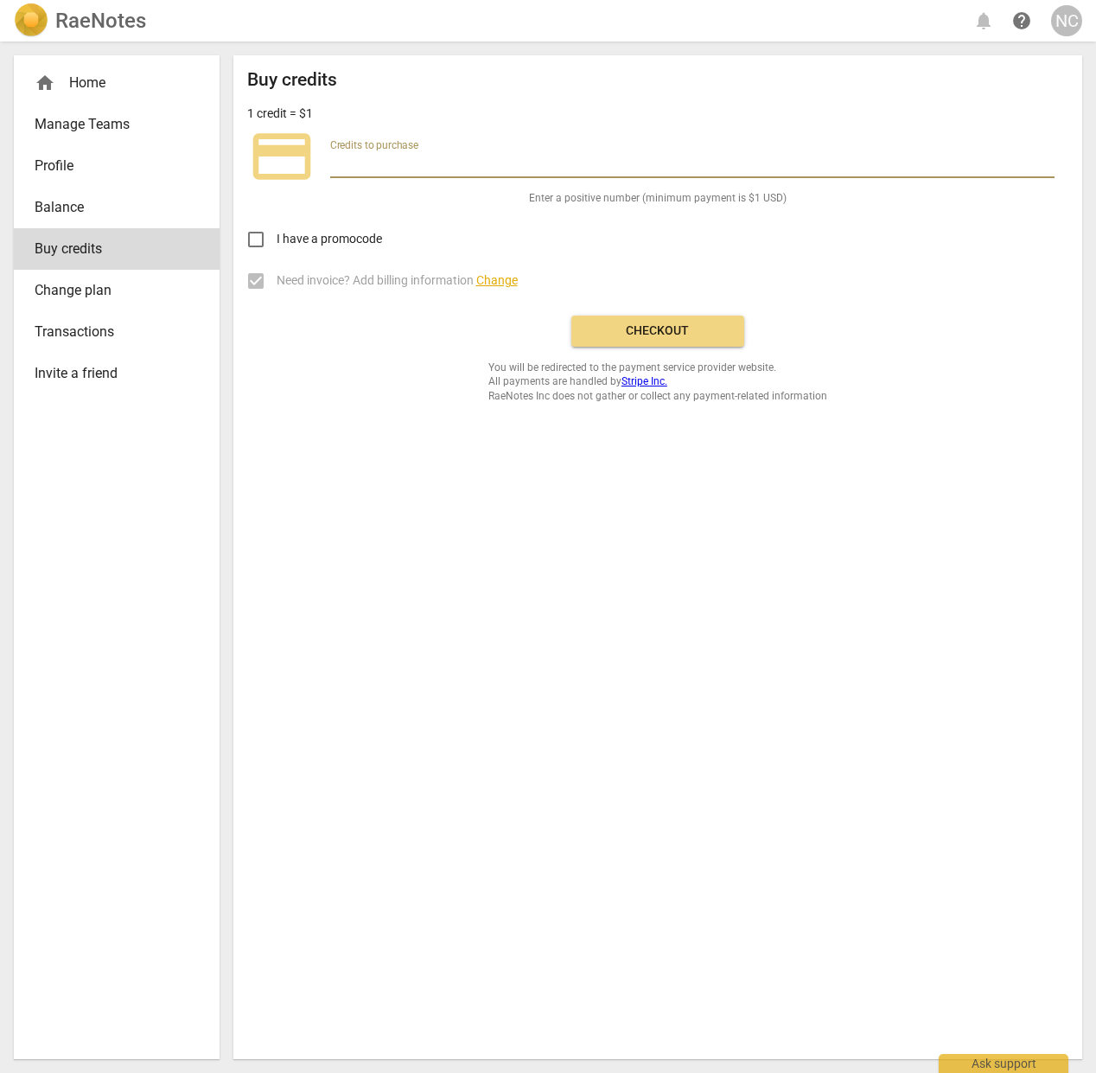
click at [380, 159] on input "number" at bounding box center [692, 165] width 725 height 25
type input "6"
click at [469, 248] on div "I have a promocode" at bounding box center [657, 233] width 821 height 54
click at [687, 334] on span "Checkout" at bounding box center [657, 331] width 145 height 17
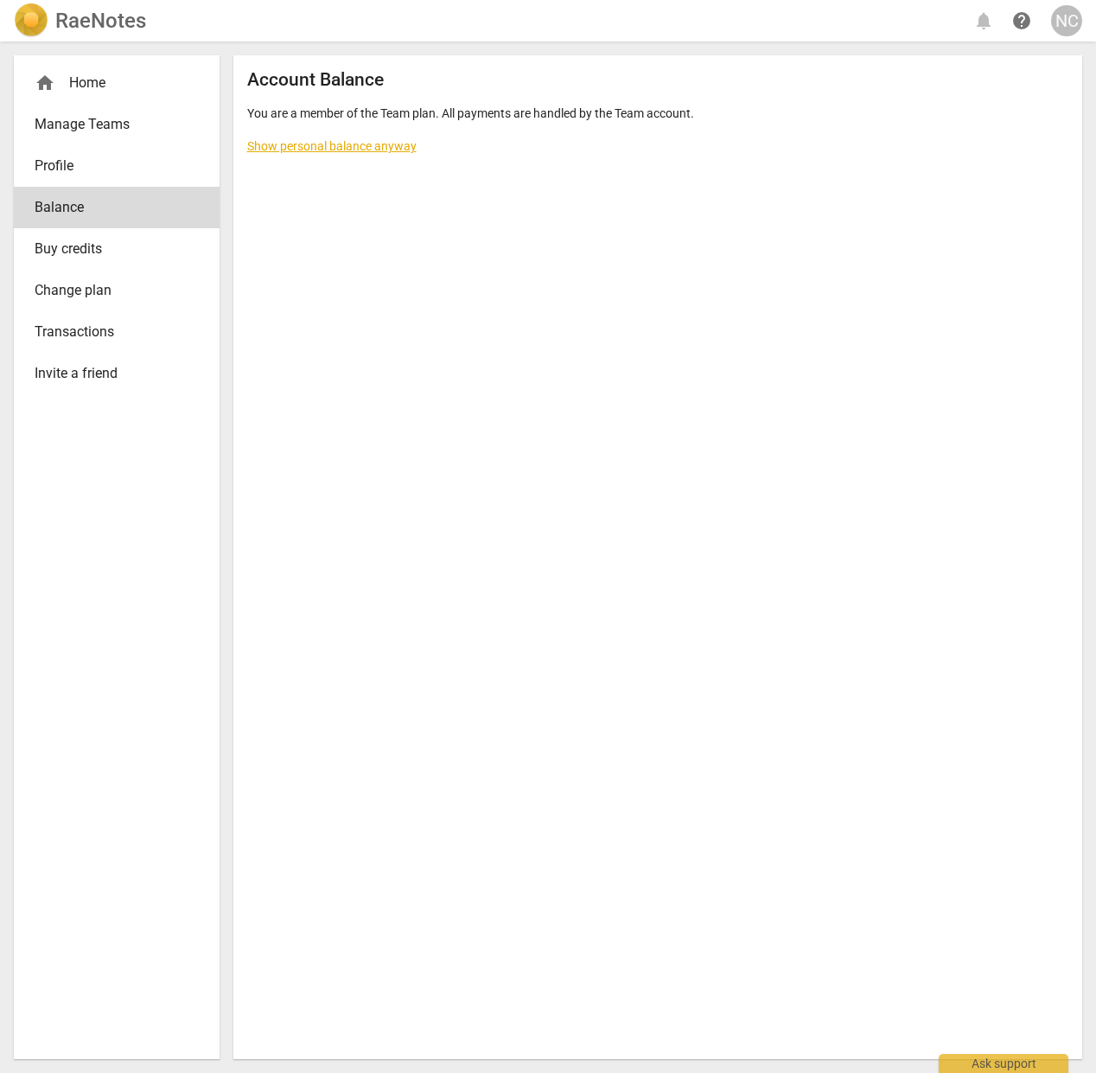
click at [114, 120] on span "Manage Teams" at bounding box center [110, 124] width 150 height 21
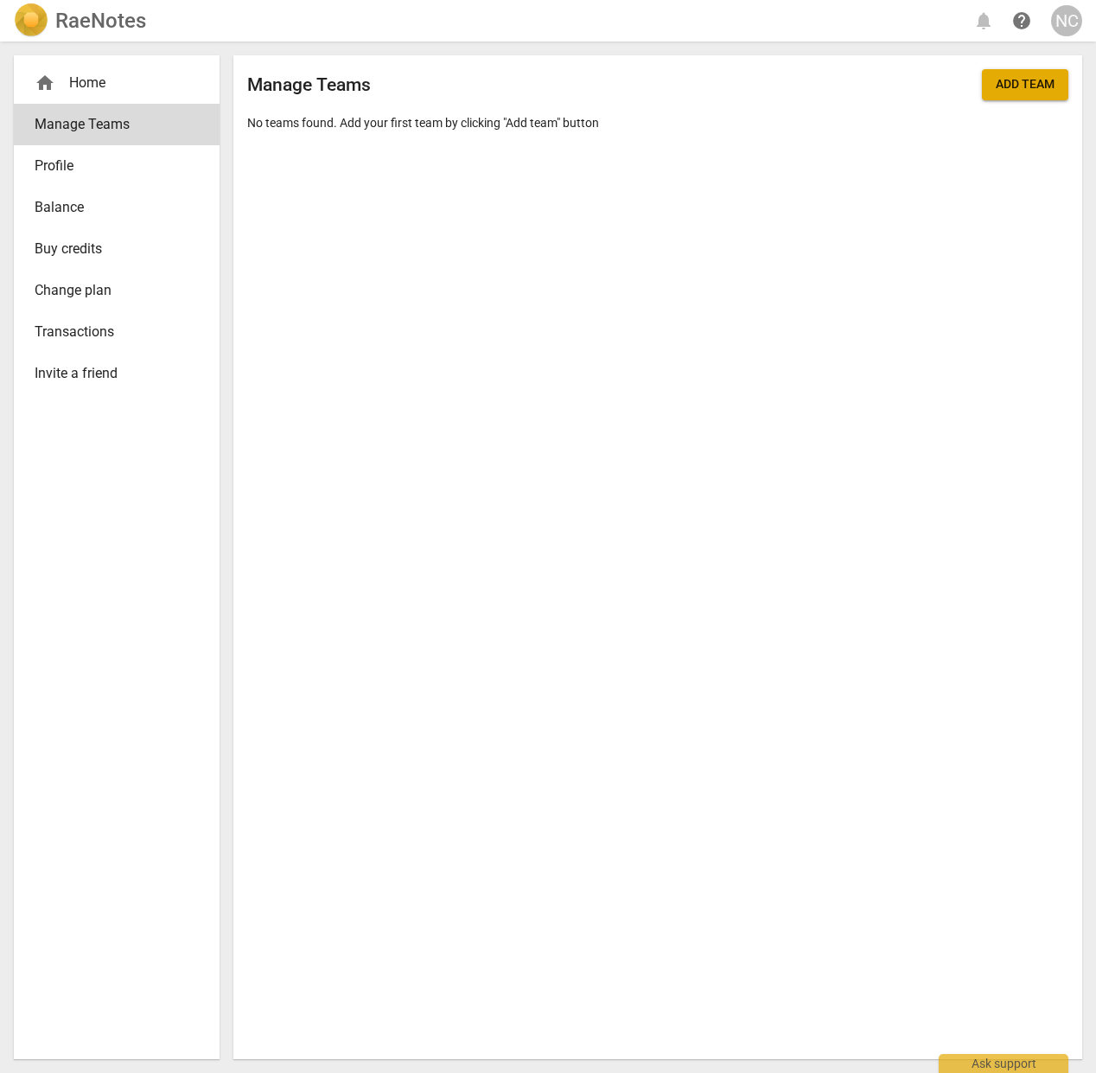
click at [92, 79] on div "home Home" at bounding box center [110, 83] width 150 height 21
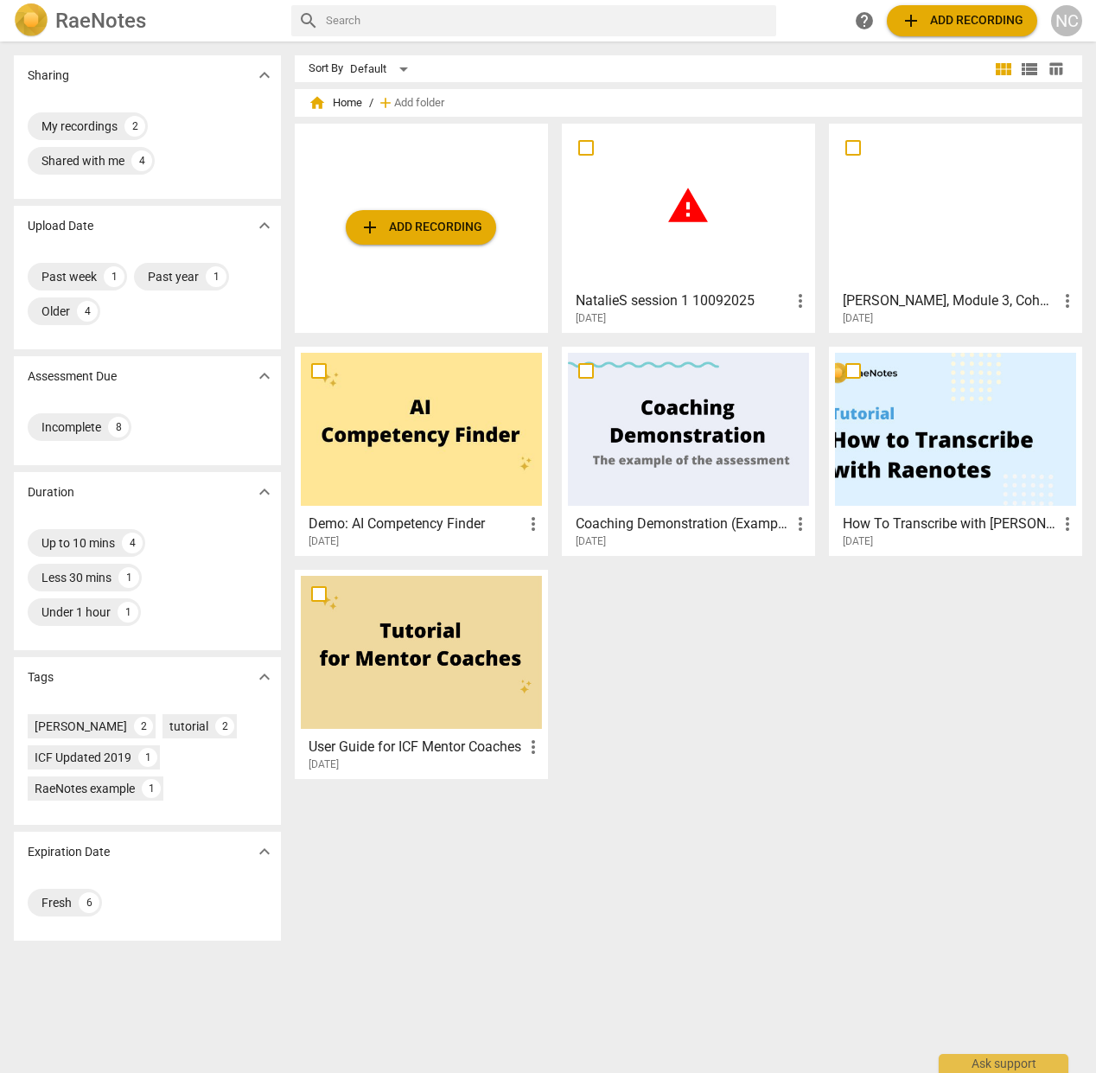
click at [650, 295] on h3 "NatalieS session 1 10092025" at bounding box center [683, 301] width 214 height 21
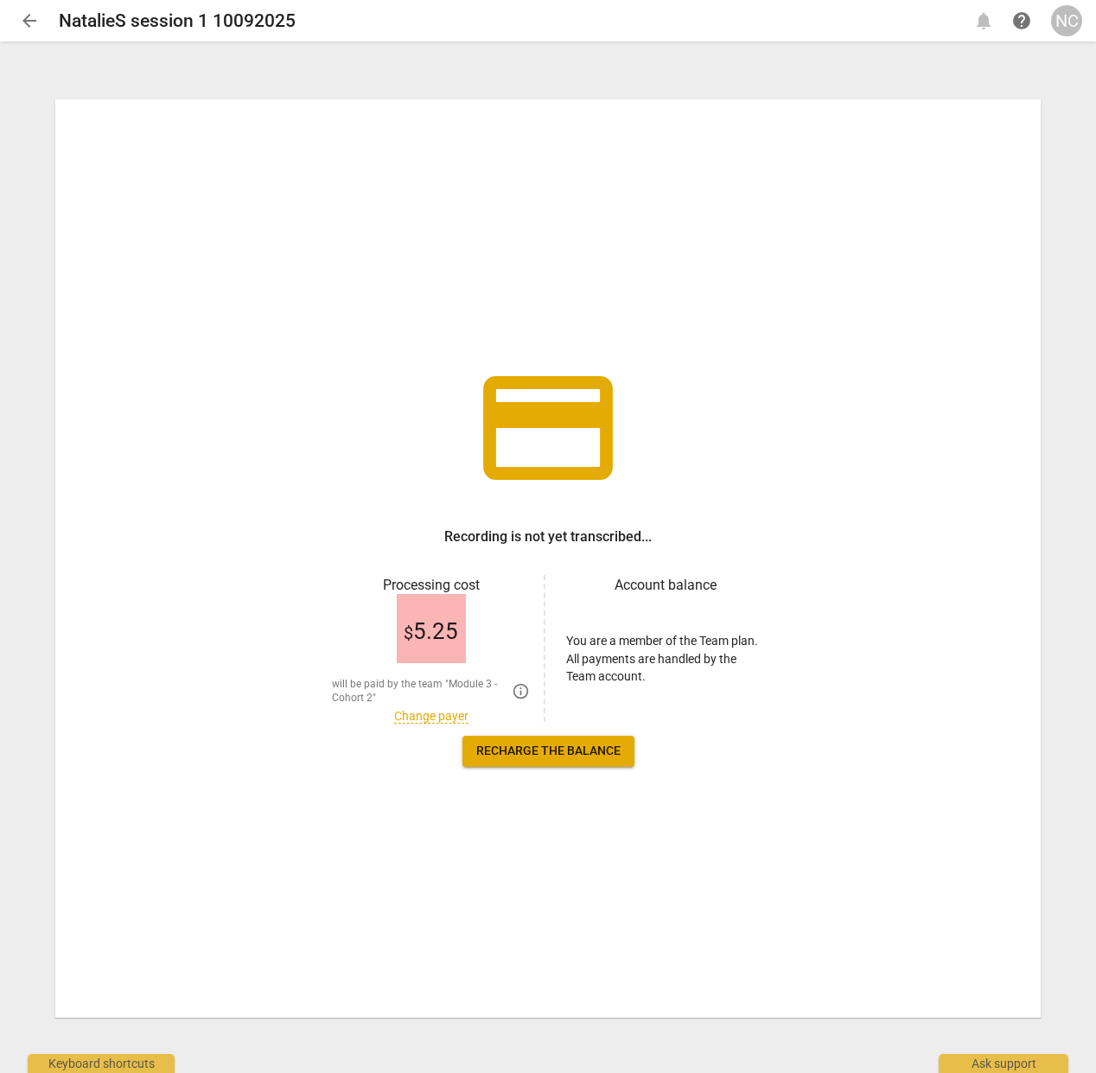
click at [431, 718] on link "Change payer" at bounding box center [431, 716] width 74 height 15
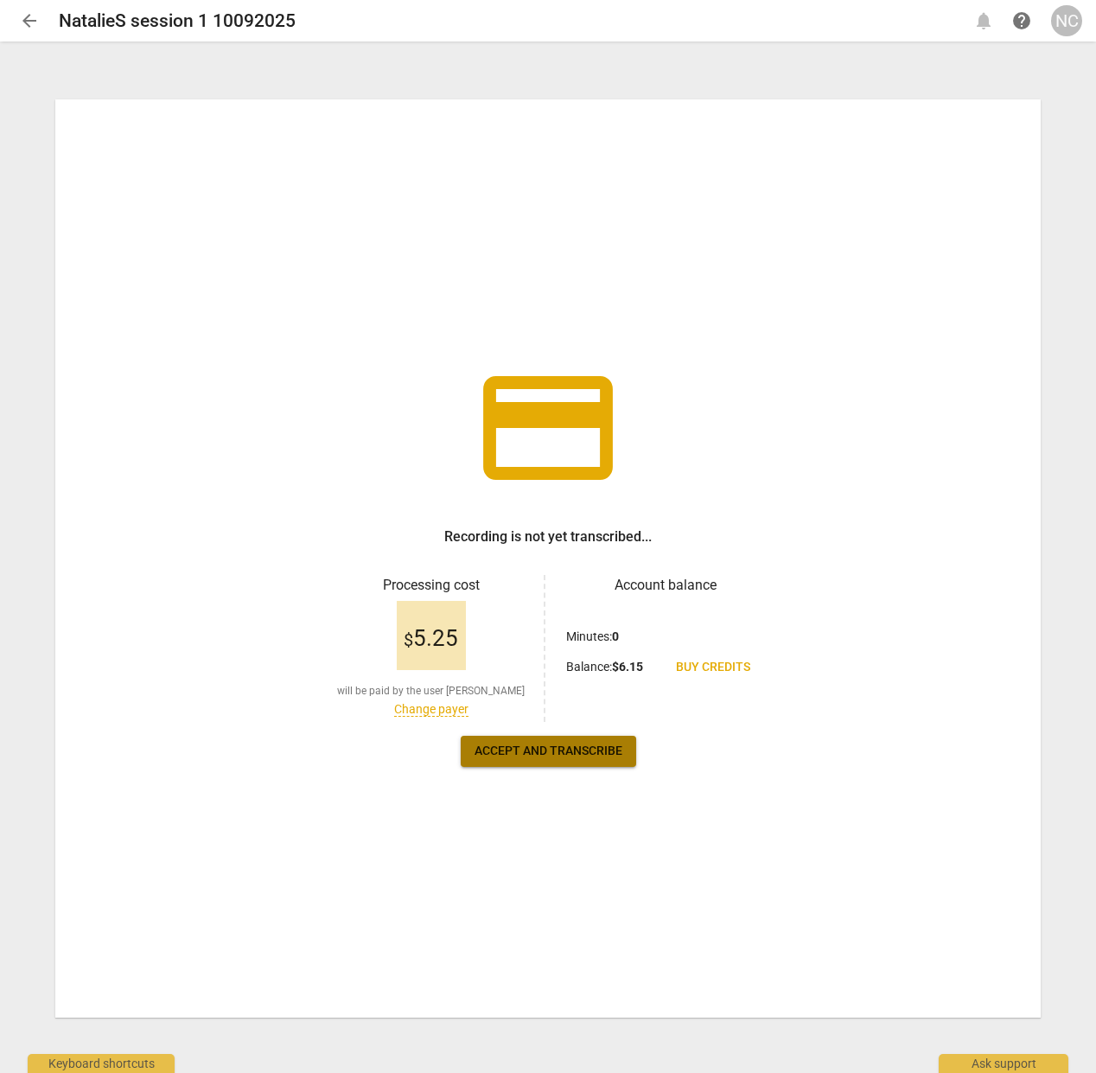
click at [575, 746] on span "Accept and transcribe" at bounding box center [549, 751] width 148 height 17
